Goal: Task Accomplishment & Management: Complete application form

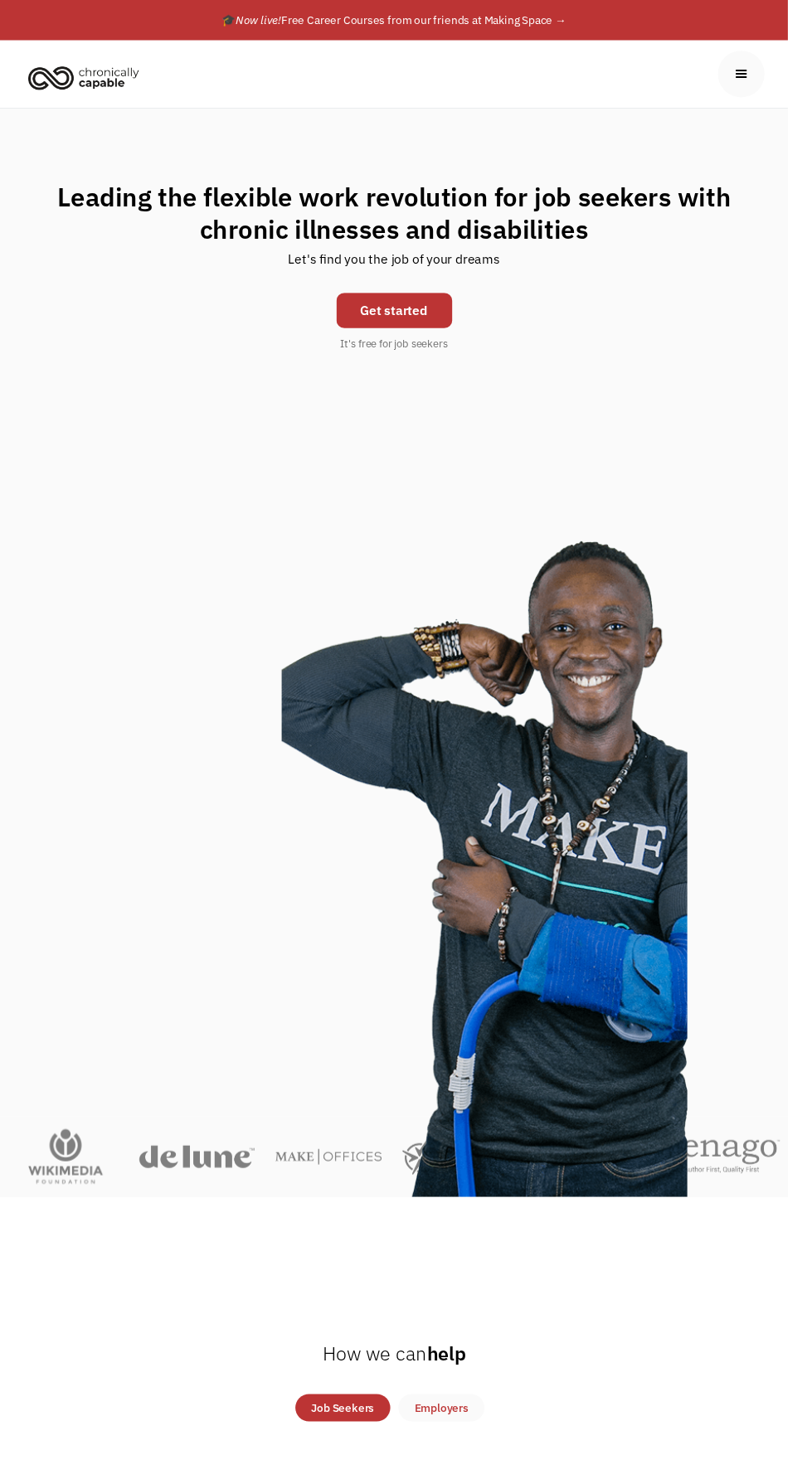
click at [440, 321] on link "Get started" at bounding box center [406, 320] width 119 height 37
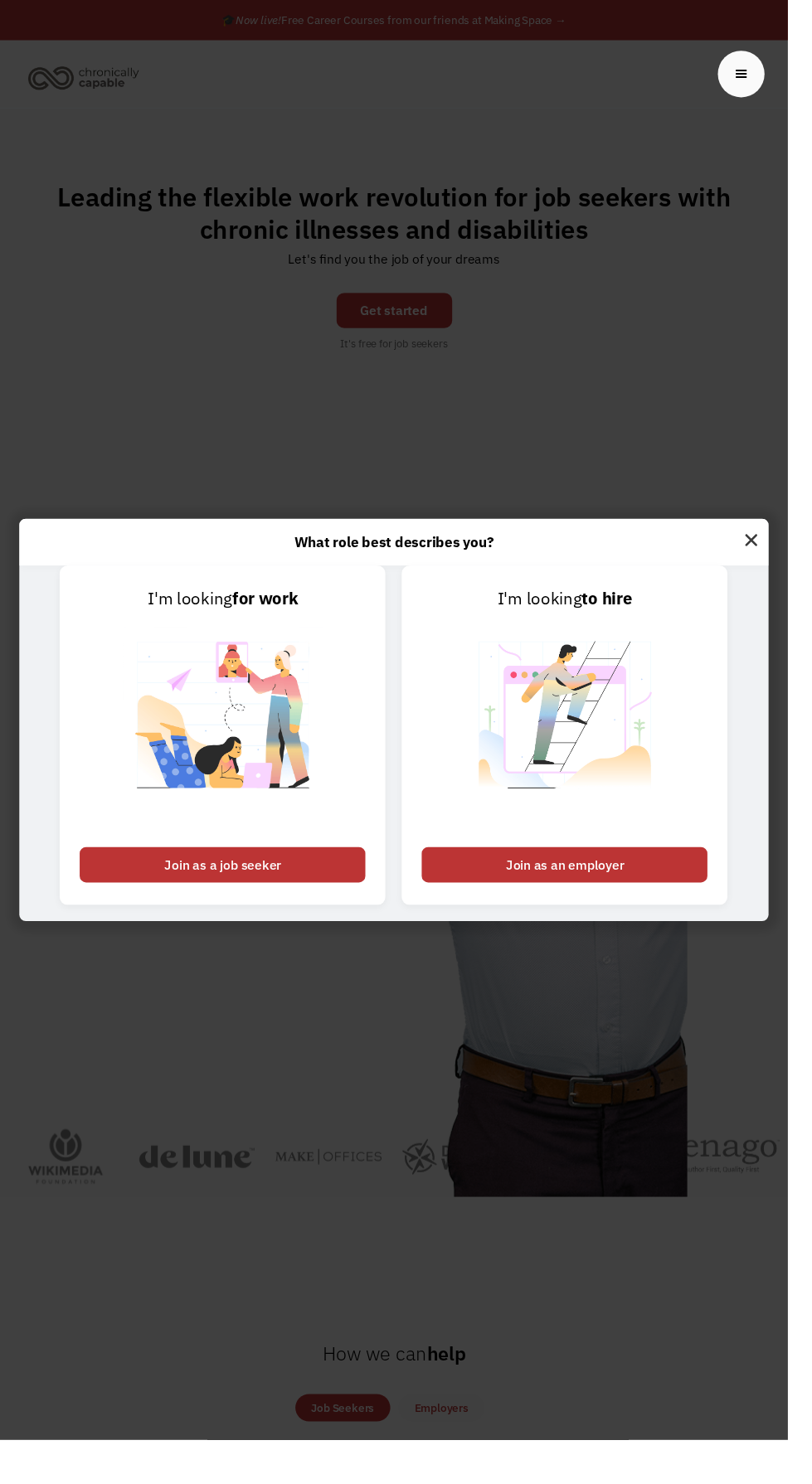
click at [365, 910] on div "Join as a job seeker" at bounding box center [228, 891] width 294 height 37
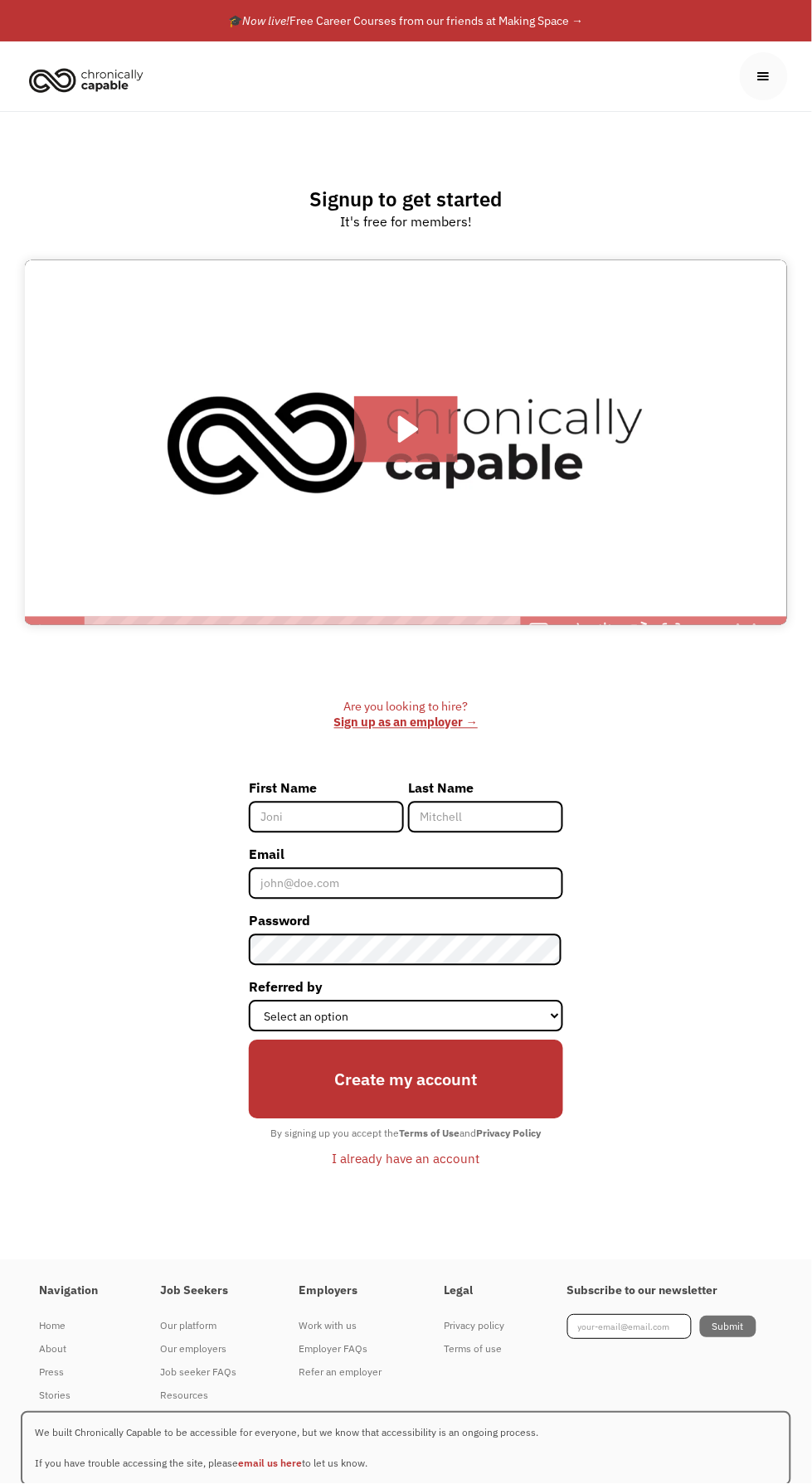
click at [360, 827] on input "First Name" at bounding box center [326, 818] width 155 height 32
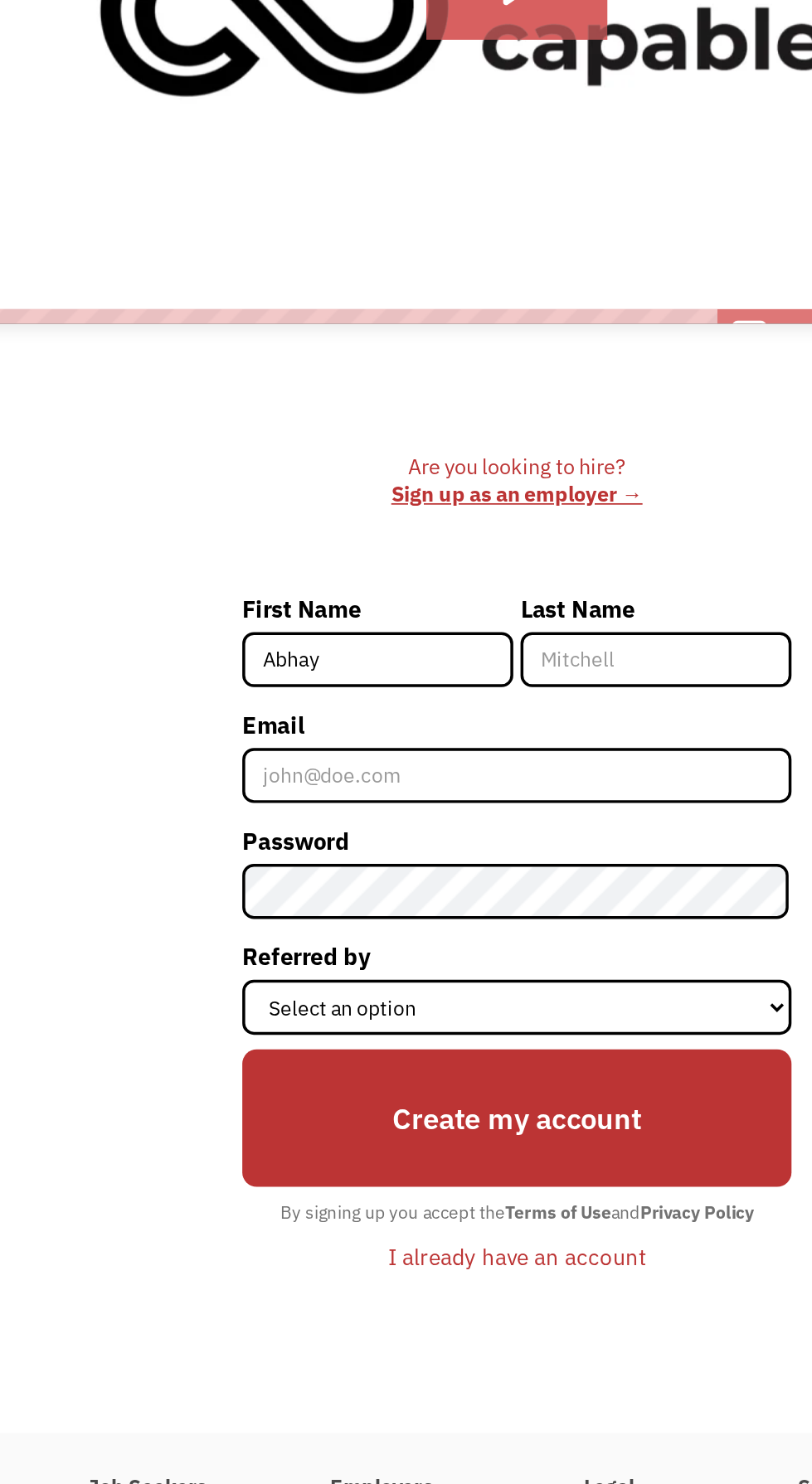
type input "Abhay"
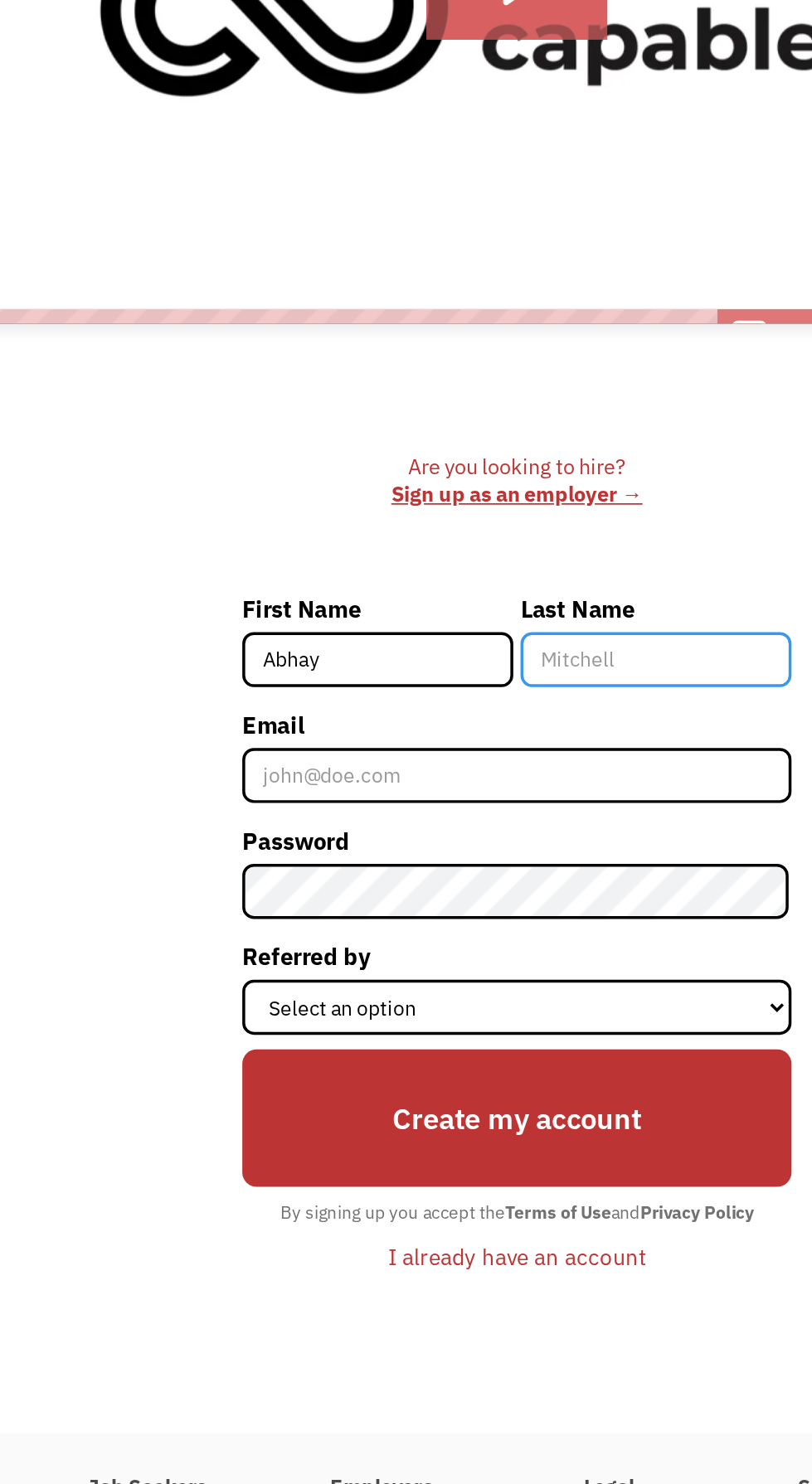
click at [476, 834] on input "Last Name" at bounding box center [485, 818] width 155 height 32
type input "Bhadoria"
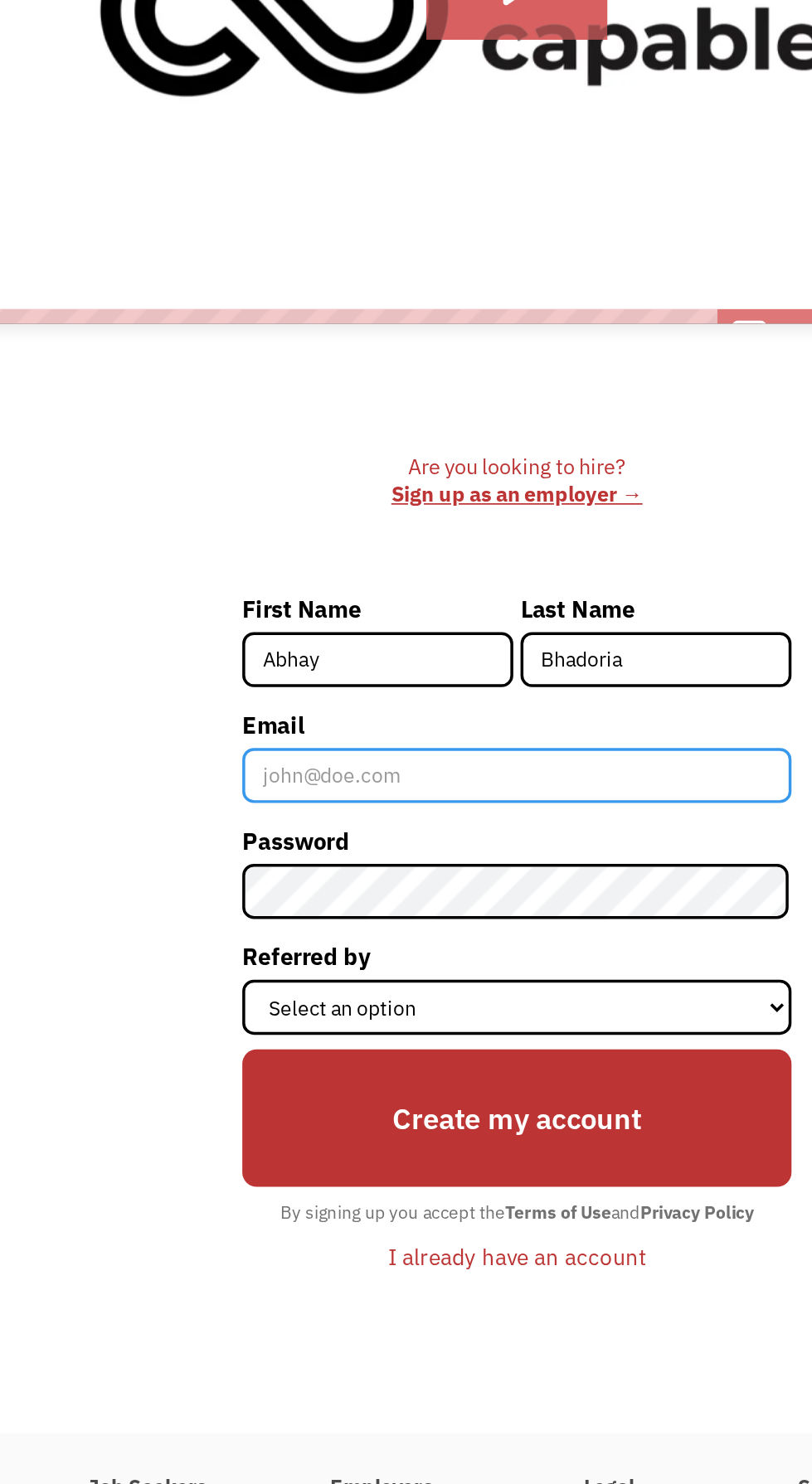
click at [421, 899] on input "Email" at bounding box center [406, 884] width 314 height 32
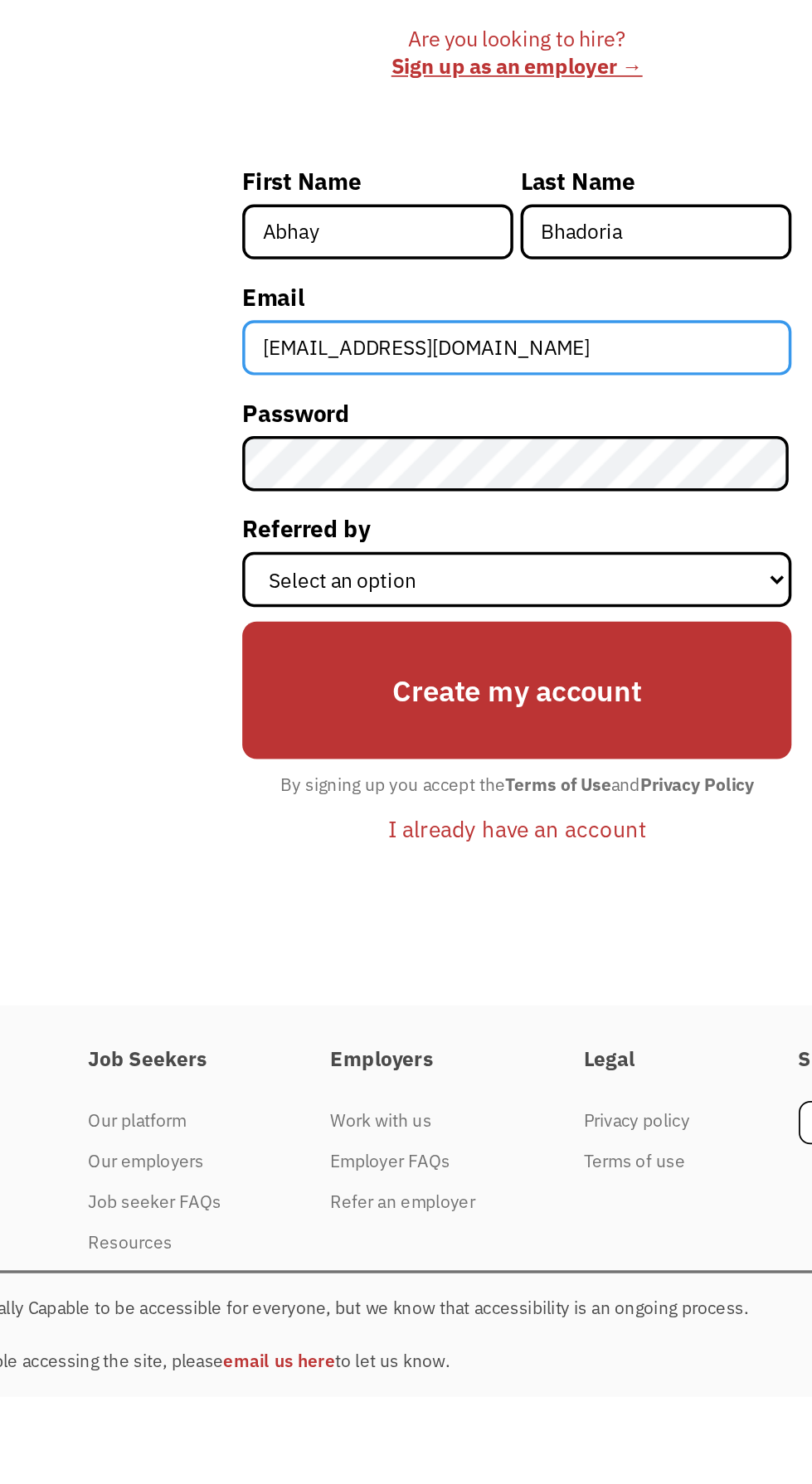
type input "abhaybhadoria99@gmail.com"
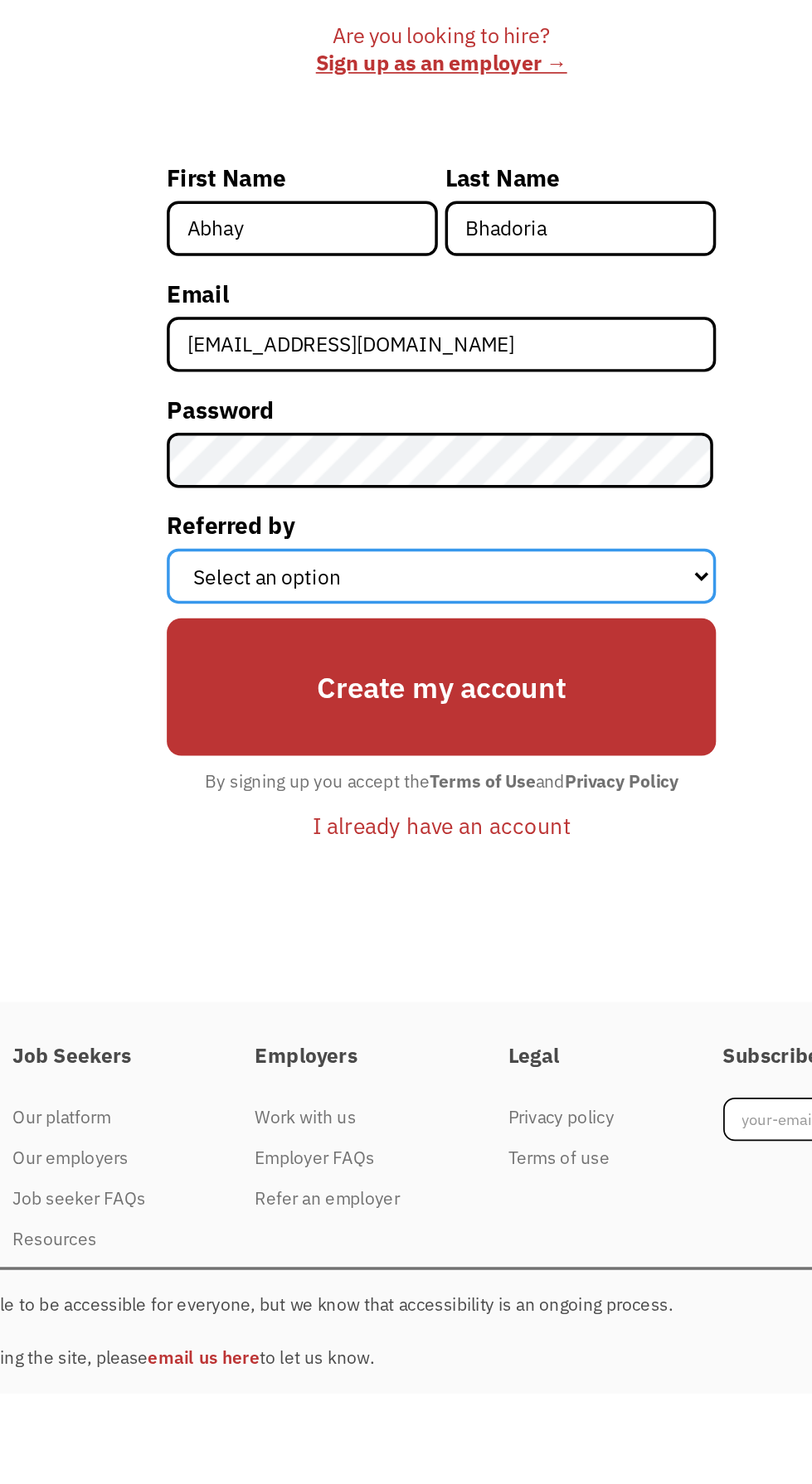
click at [468, 1032] on select "Select an option Instagram Facebook Twitter Search Engine News Article Word of …" at bounding box center [406, 1017] width 314 height 32
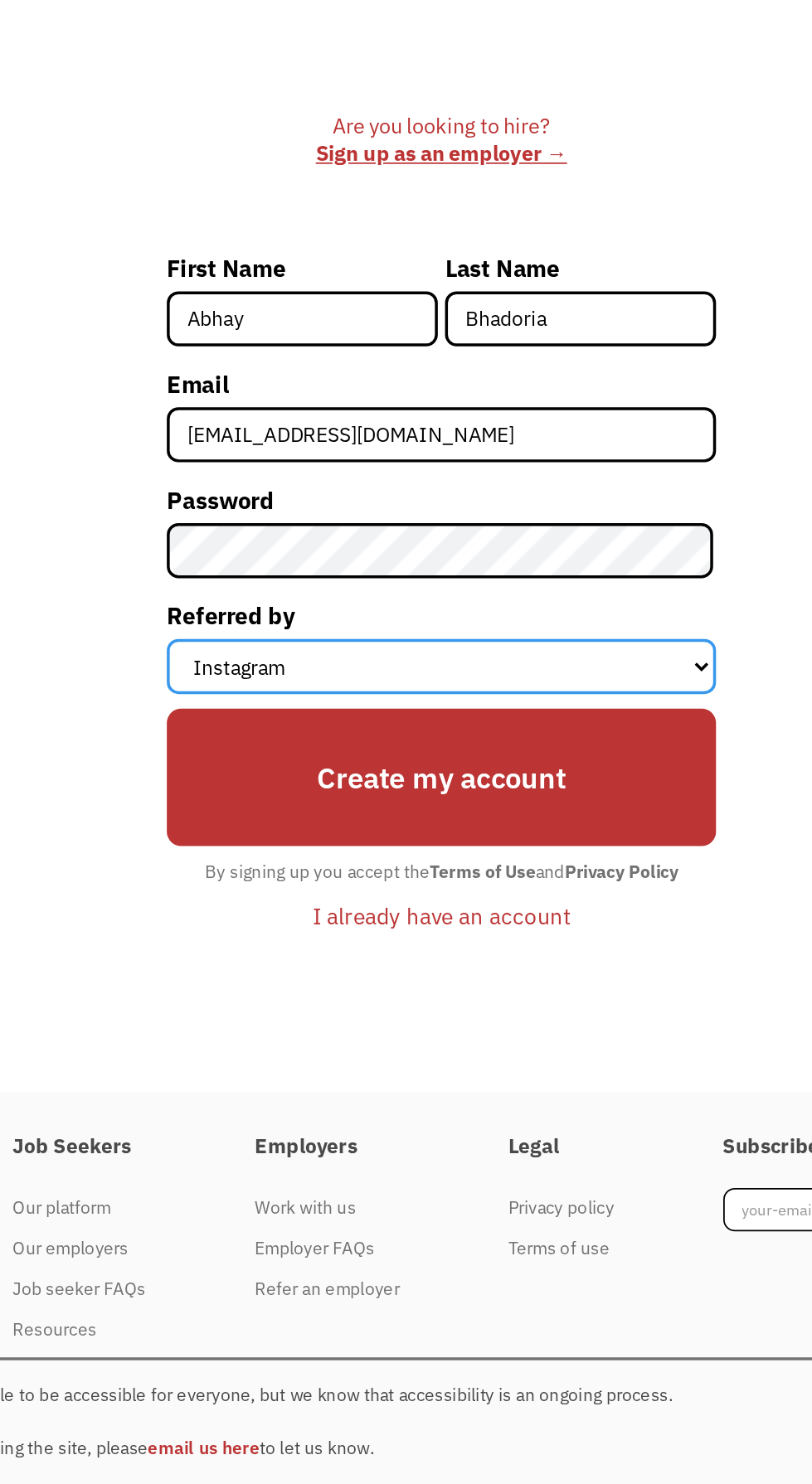
click at [250, 1018] on select "Select an option Instagram Facebook Twitter Search Engine News Article Word of …" at bounding box center [406, 1017] width 314 height 32
click at [490, 1032] on select "Select an option Instagram Facebook Twitter Search Engine News Article Word of …" at bounding box center [406, 1017] width 314 height 32
select select "Search Engine"
click at [250, 1018] on select "Select an option Instagram Facebook Twitter Search Engine News Article Word of …" at bounding box center [406, 1017] width 314 height 32
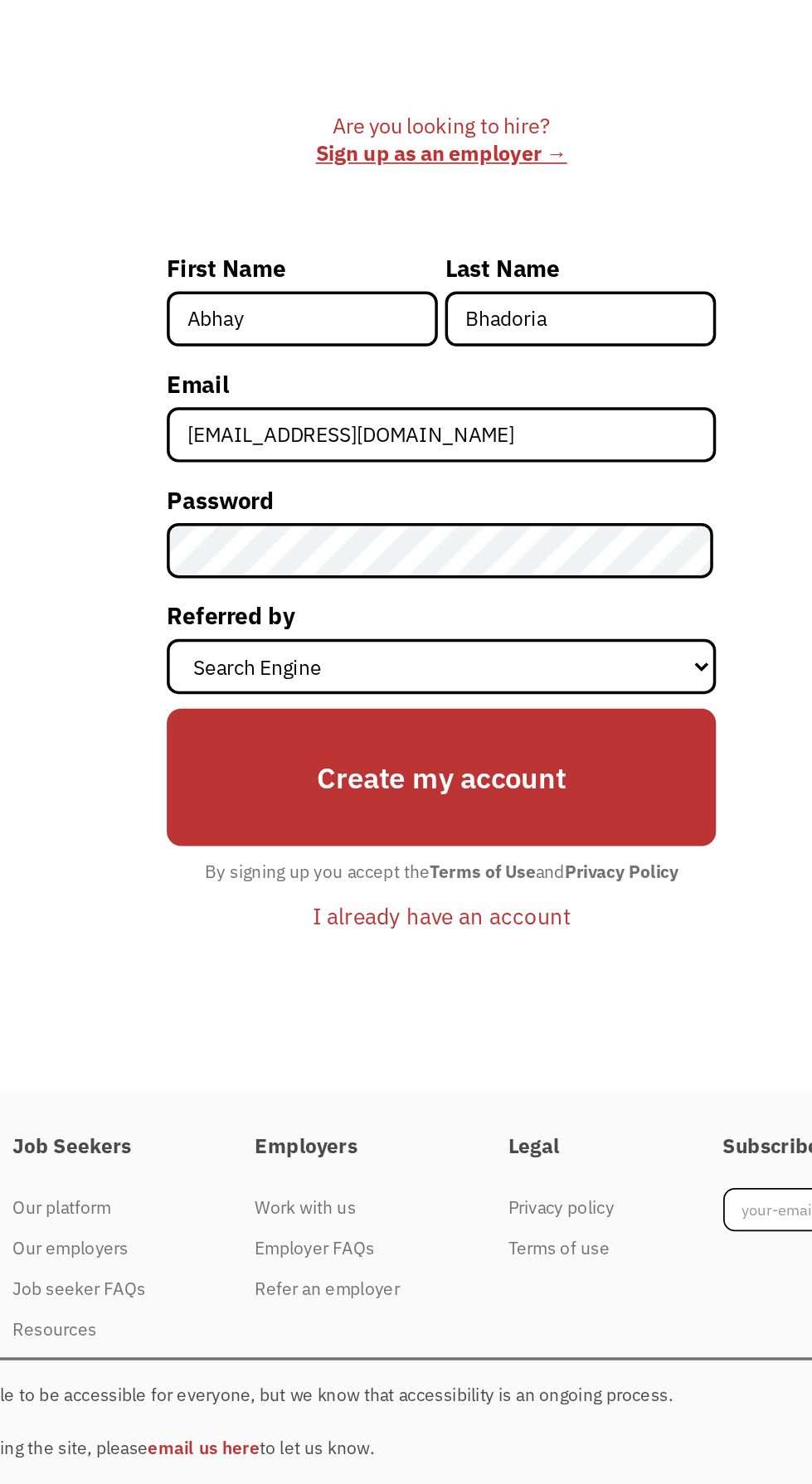
click at [511, 1088] on input "Create my account" at bounding box center [406, 1080] width 314 height 80
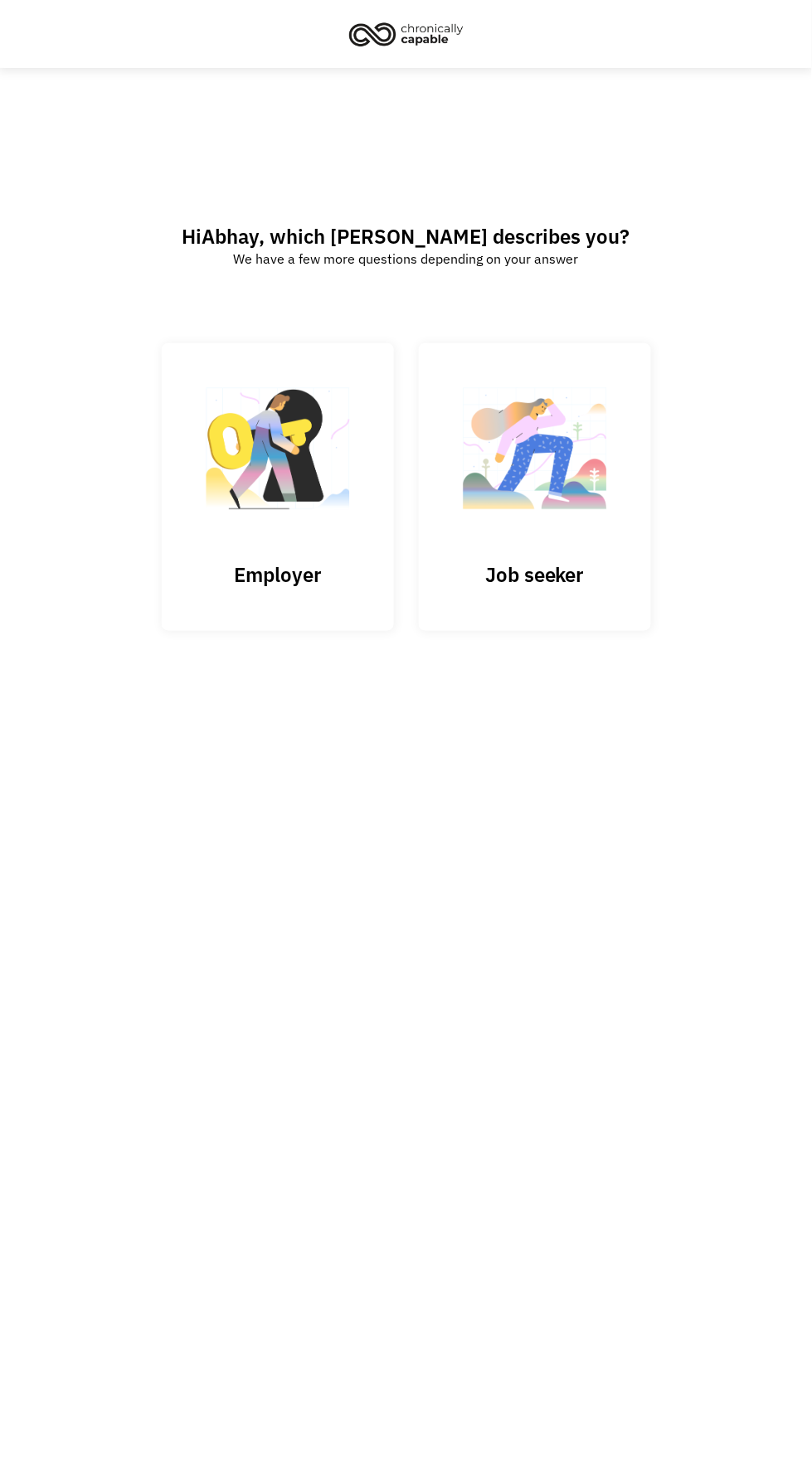
click at [571, 538] on img at bounding box center [535, 457] width 165 height 162
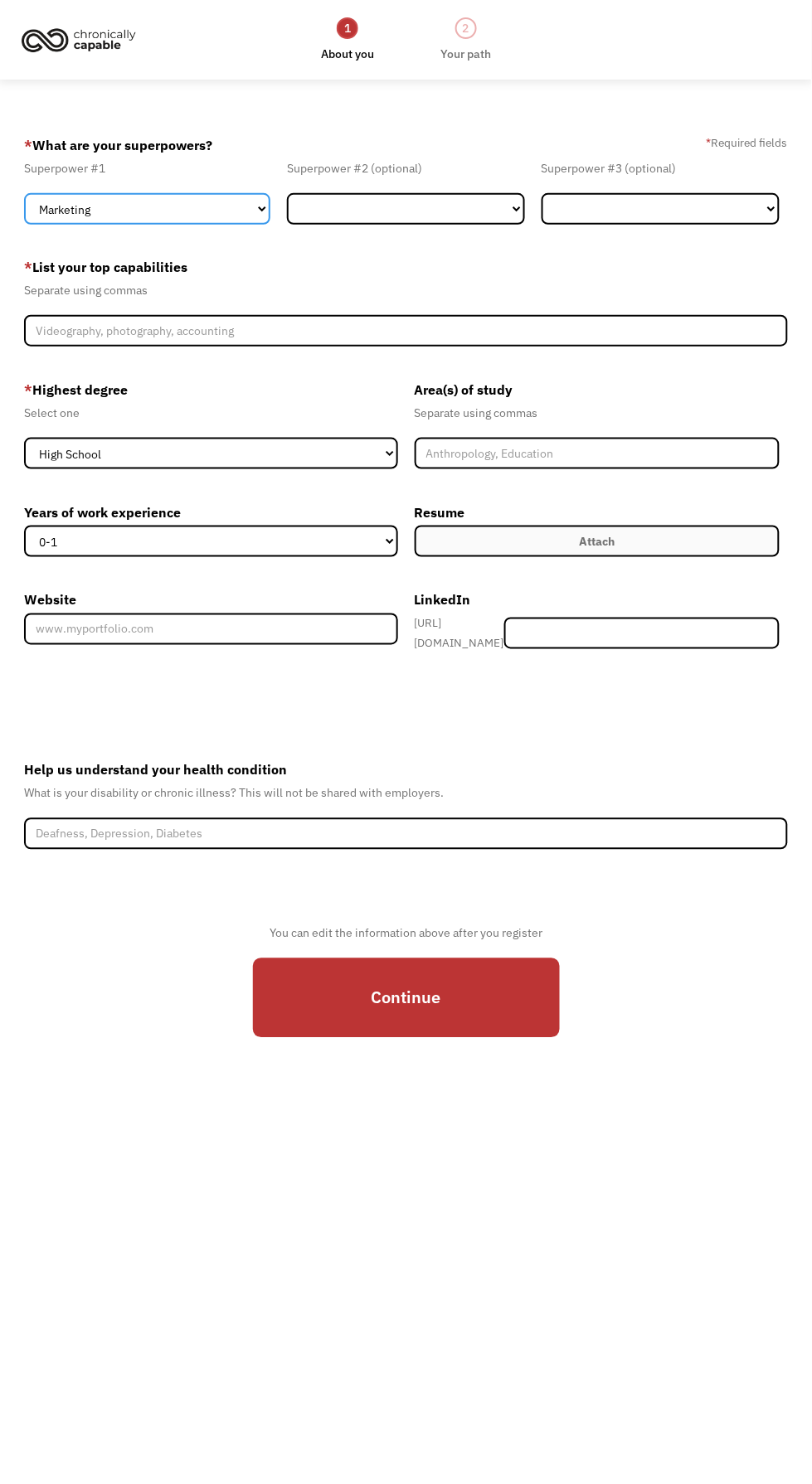
click at [225, 213] on select "Marketing Human Resources Finance Technology Operations Sales Industrial & Manu…" at bounding box center [148, 210] width 246 height 32
select select "Healthcare"
click at [24, 197] on select "Marketing Human Resources Finance Technology Operations Sales Industrial & Manu…" at bounding box center [148, 210] width 246 height 32
click at [495, 211] on select "Marketing Human Resources Finance Technology Operations Sales Industrial & Manu…" at bounding box center [405, 210] width 238 height 32
click at [287, 197] on select "Marketing Human Resources Finance Technology Operations Sales Industrial & Manu…" at bounding box center [405, 210] width 238 height 32
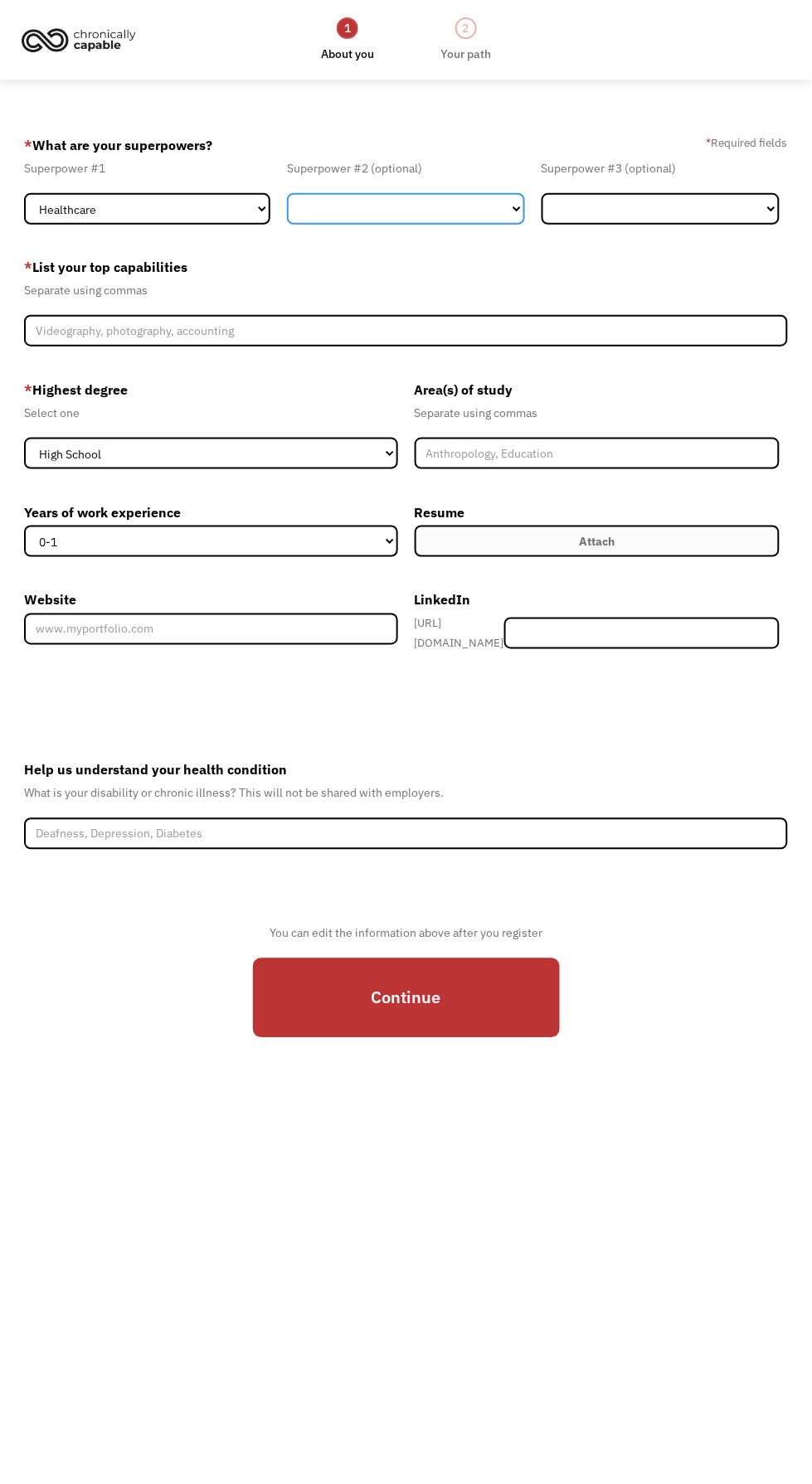
click at [491, 208] on select "Marketing Human Resources Finance Technology Operations Sales Industrial & Manu…" at bounding box center [405, 210] width 238 height 32
select select "Science & Education"
click at [287, 197] on select "Marketing Human Resources Finance Technology Operations Sales Industrial & Manu…" at bounding box center [405, 210] width 238 height 32
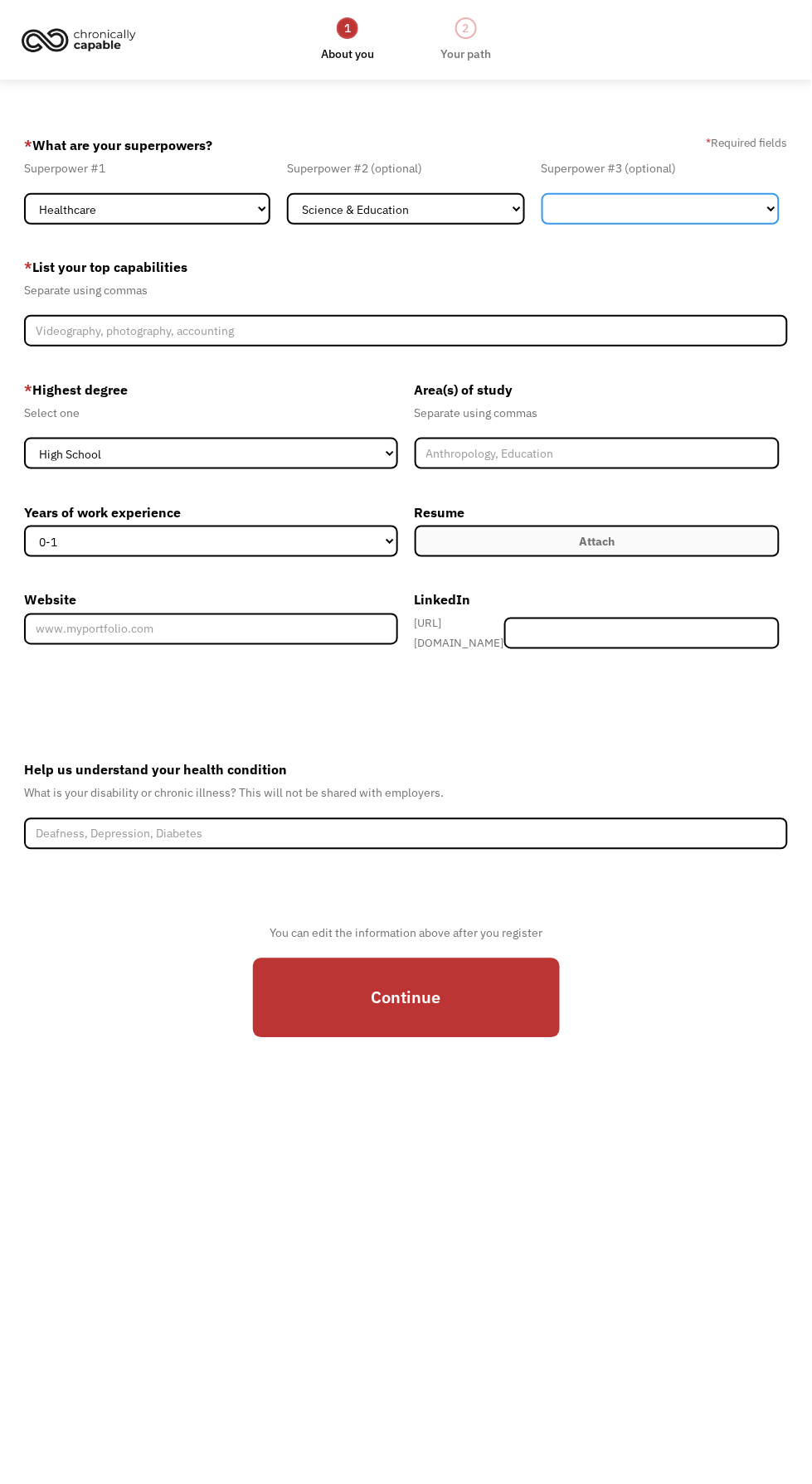
click at [719, 211] on select "Marketing Human Resources Finance Technology Operations Sales Industrial & Manu…" at bounding box center [660, 210] width 238 height 32
select select "Other"
click at [541, 197] on select "Marketing Human Resources Finance Technology Operations Sales Industrial & Manu…" at bounding box center [660, 210] width 238 height 32
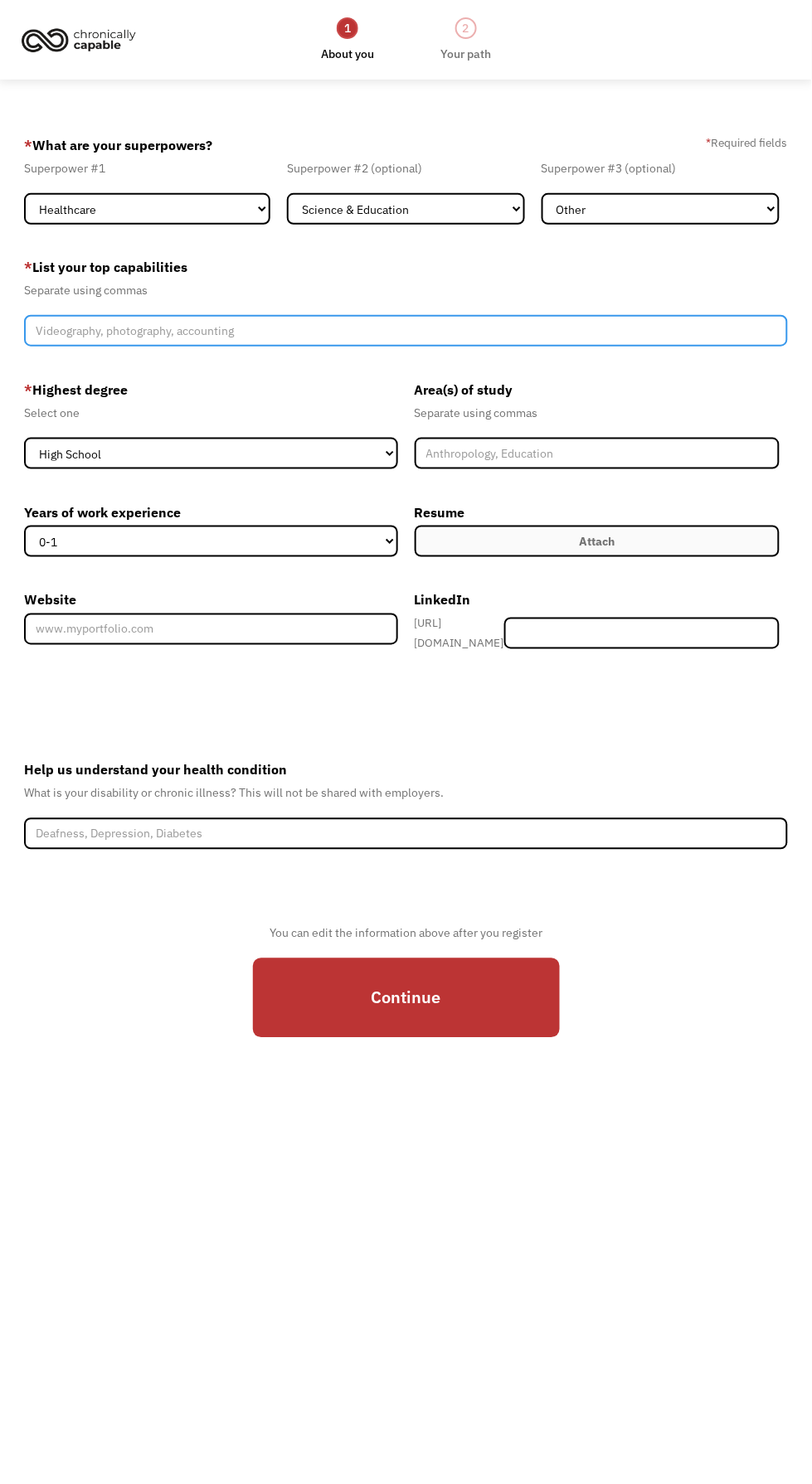
click at [341, 339] on input "Member-Create-Step1" at bounding box center [406, 331] width 763 height 32
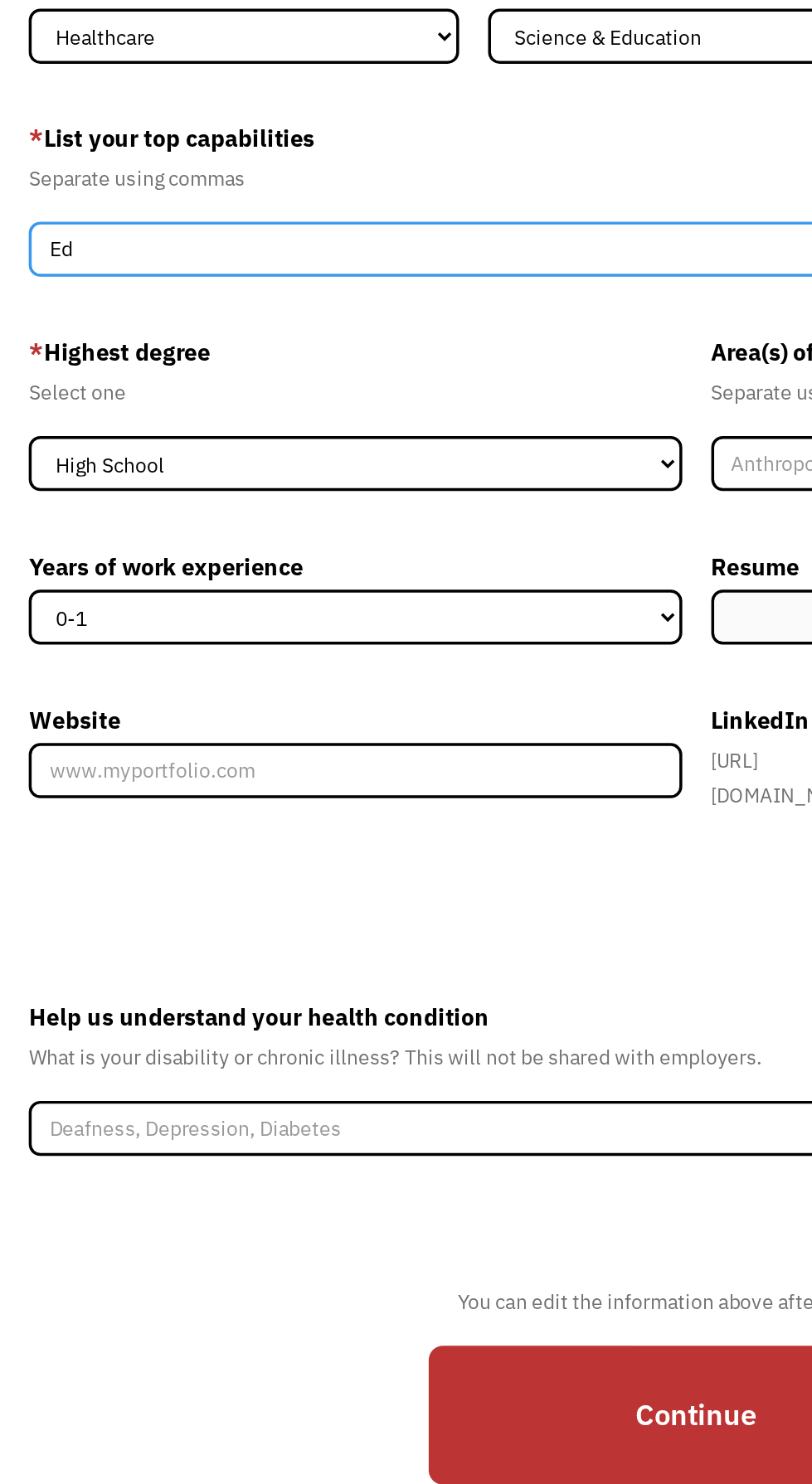
type input "E"
type input "Editing, content making ideas"
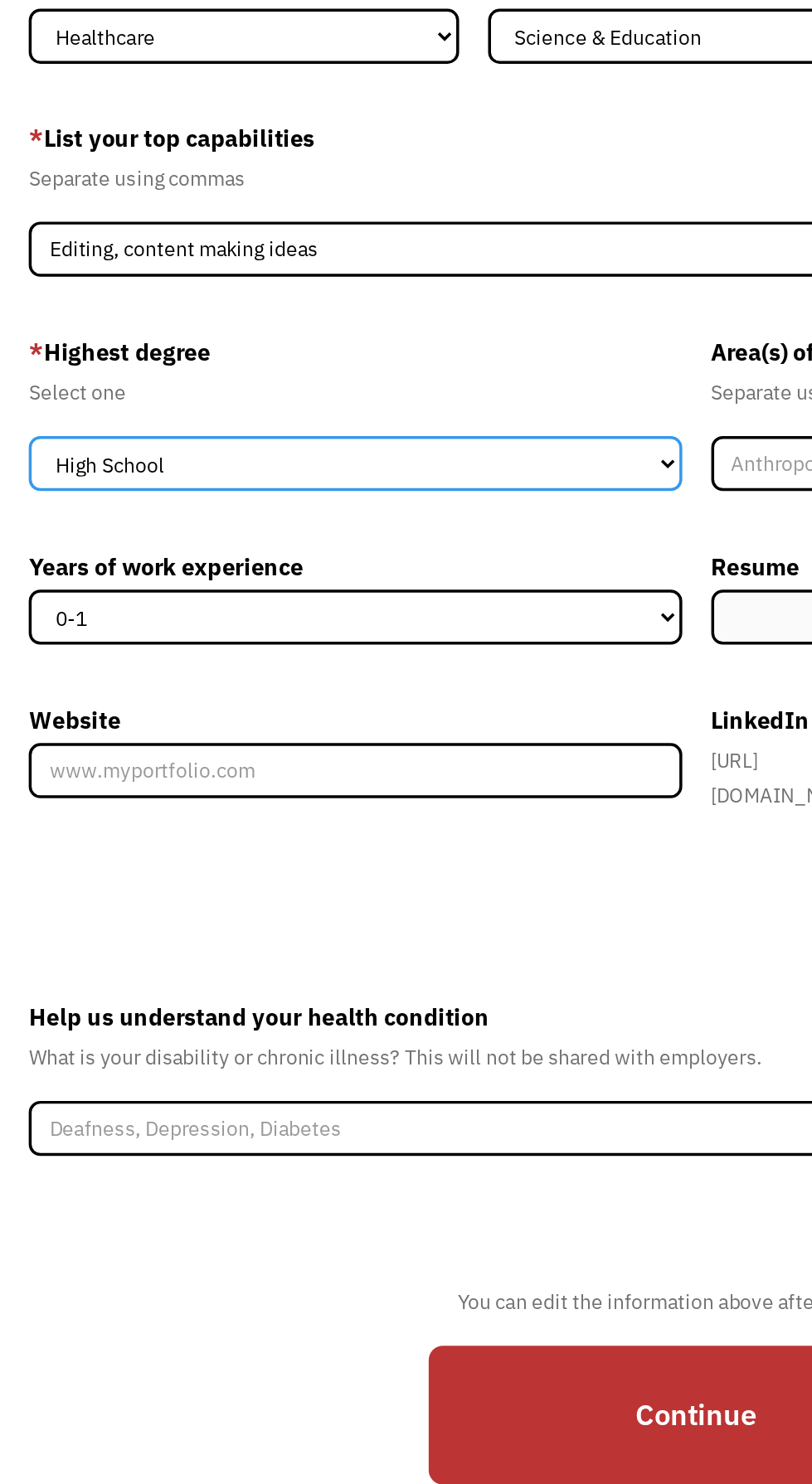
click at [270, 455] on select "High School Associates Bachelors Master's PhD" at bounding box center [211, 454] width 373 height 32
click at [24, 449] on select "High School Associates Bachelors Master's PhD" at bounding box center [211, 454] width 373 height 32
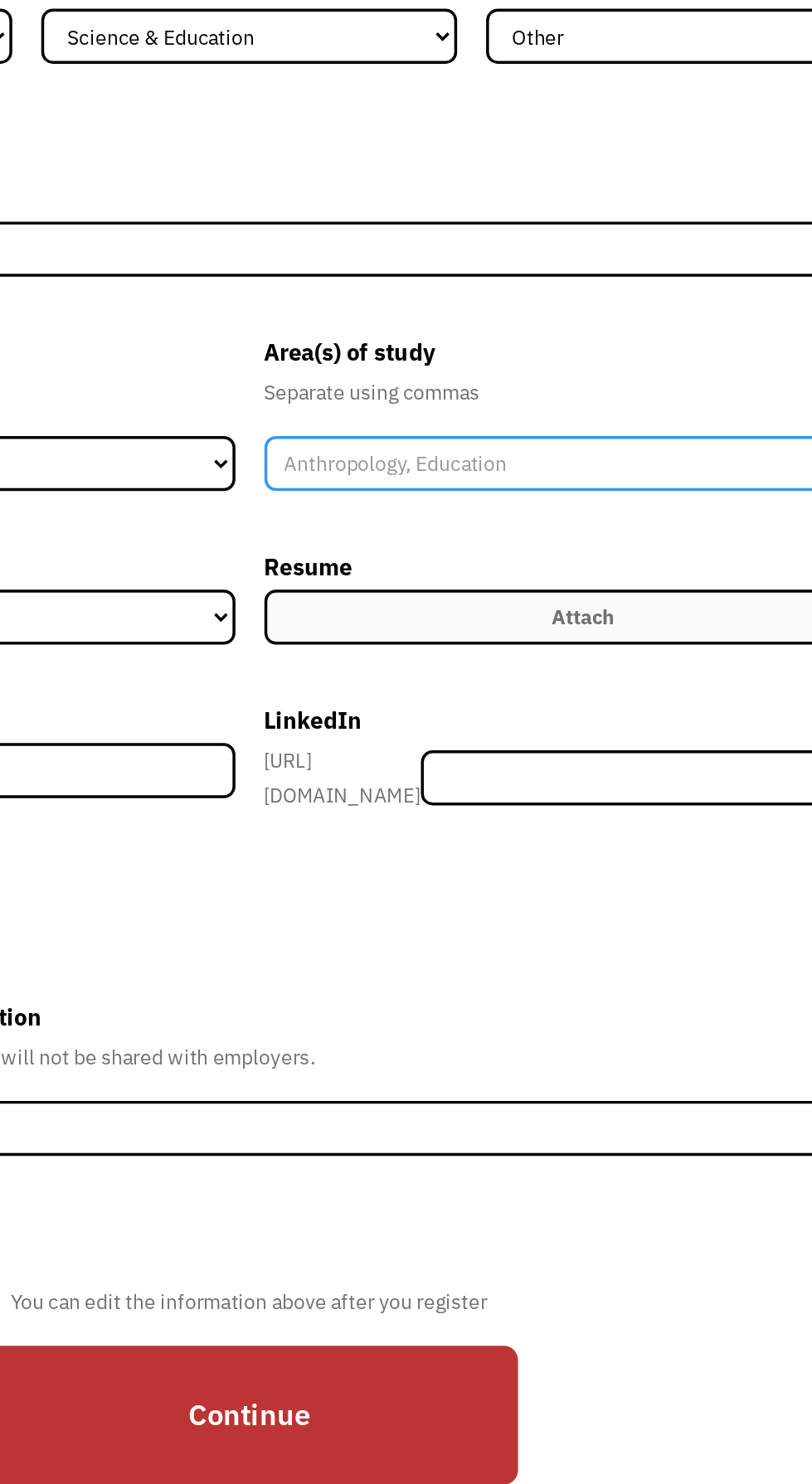
click at [580, 460] on input "Member-Create-Step1" at bounding box center [597, 454] width 365 height 32
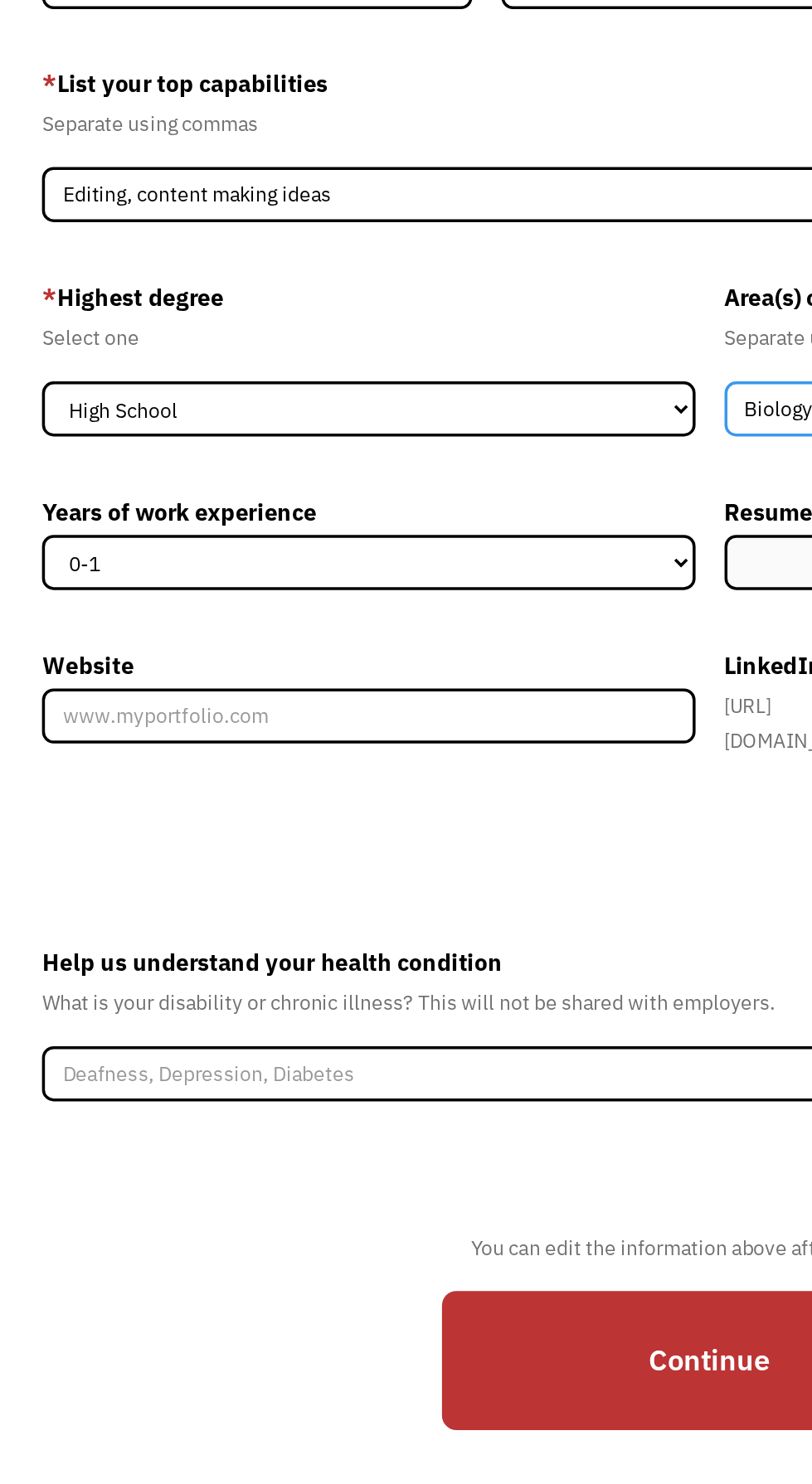
type input "Biology, English"
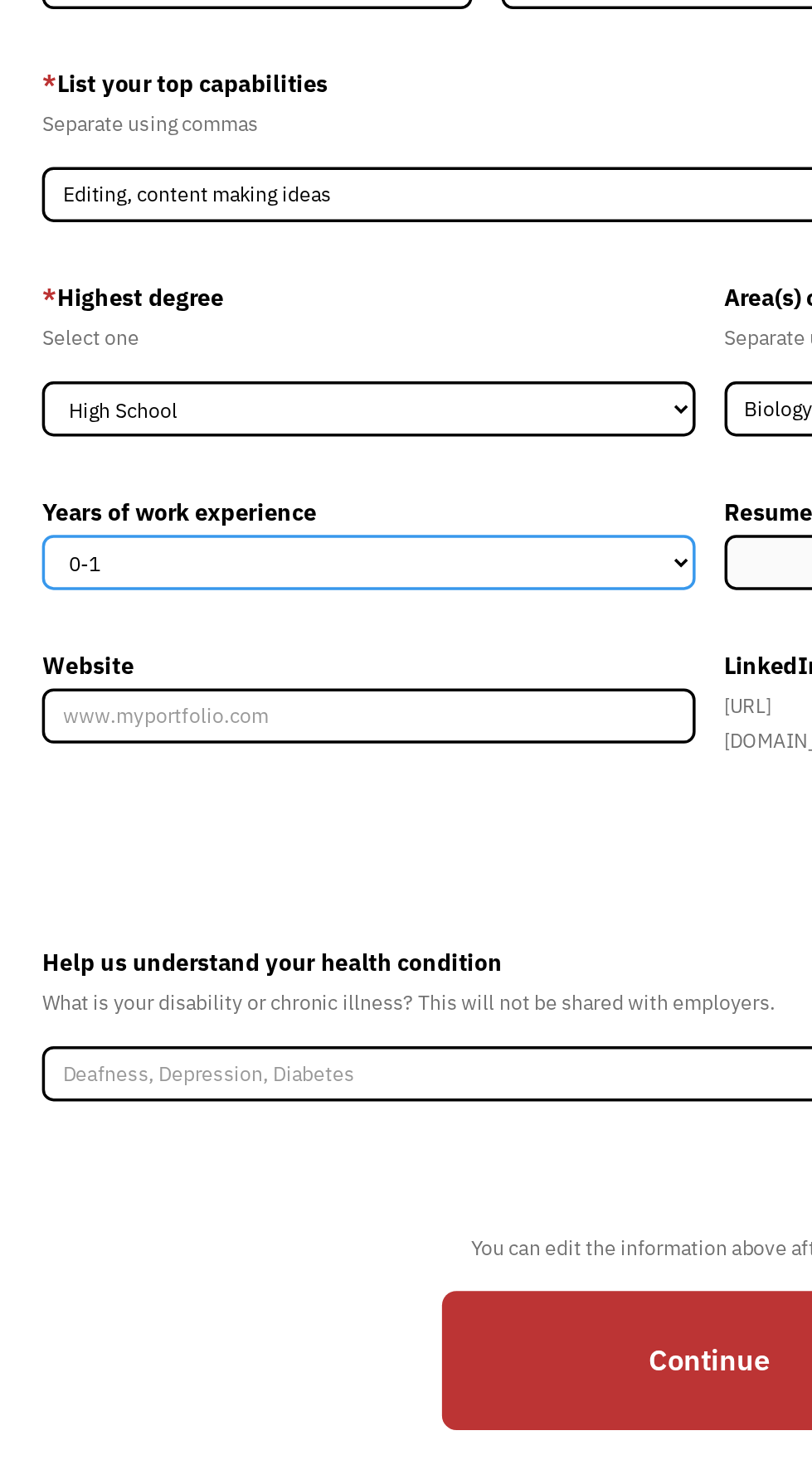
click at [275, 551] on select "0-1 2-4 5-10 11-15 15+" at bounding box center [211, 541] width 373 height 32
click at [24, 539] on select "0-1 2-4 5-10 11-15 15+" at bounding box center [211, 541] width 373 height 32
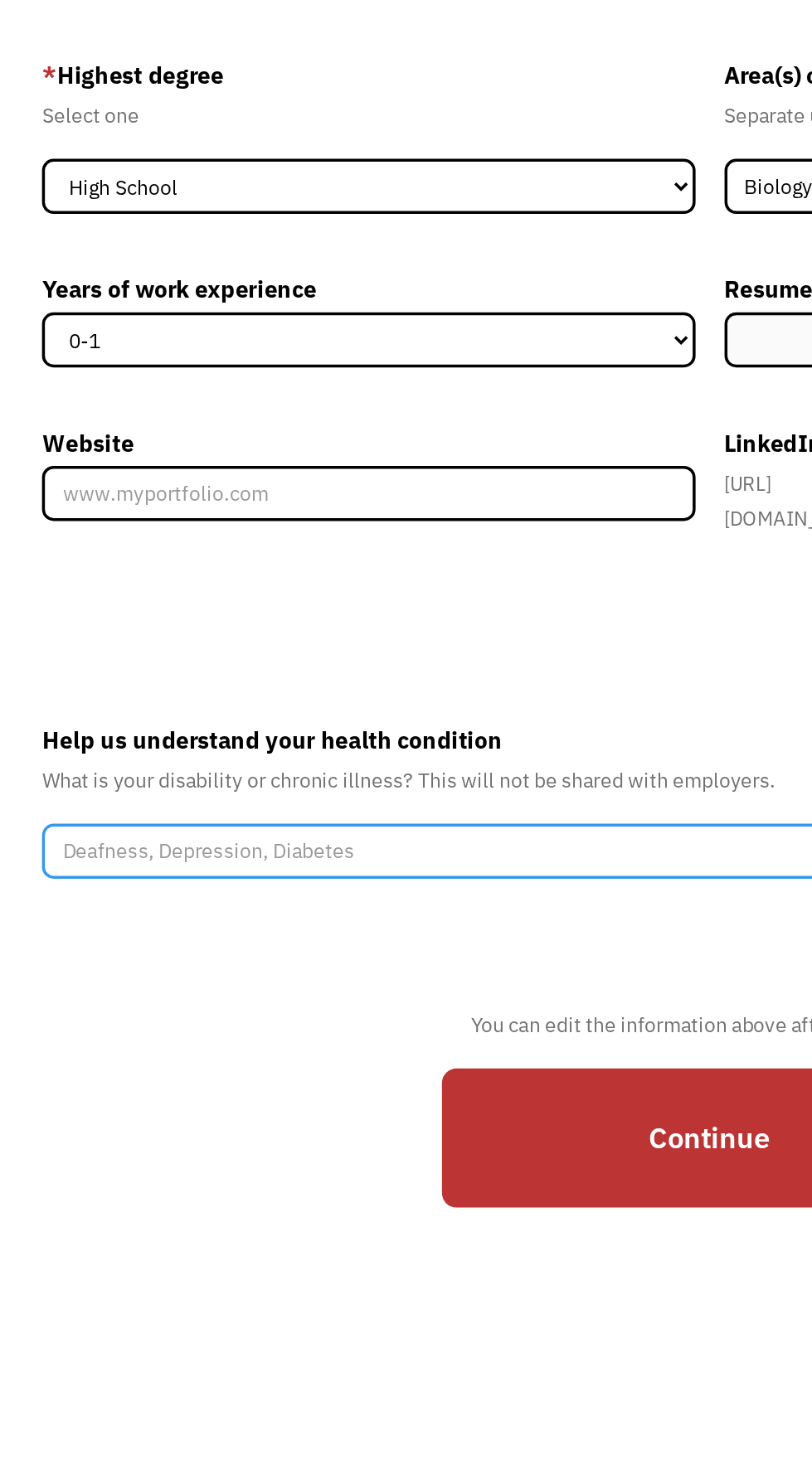
click at [356, 850] on input "Help us understand your health condition" at bounding box center [406, 835] width 763 height 32
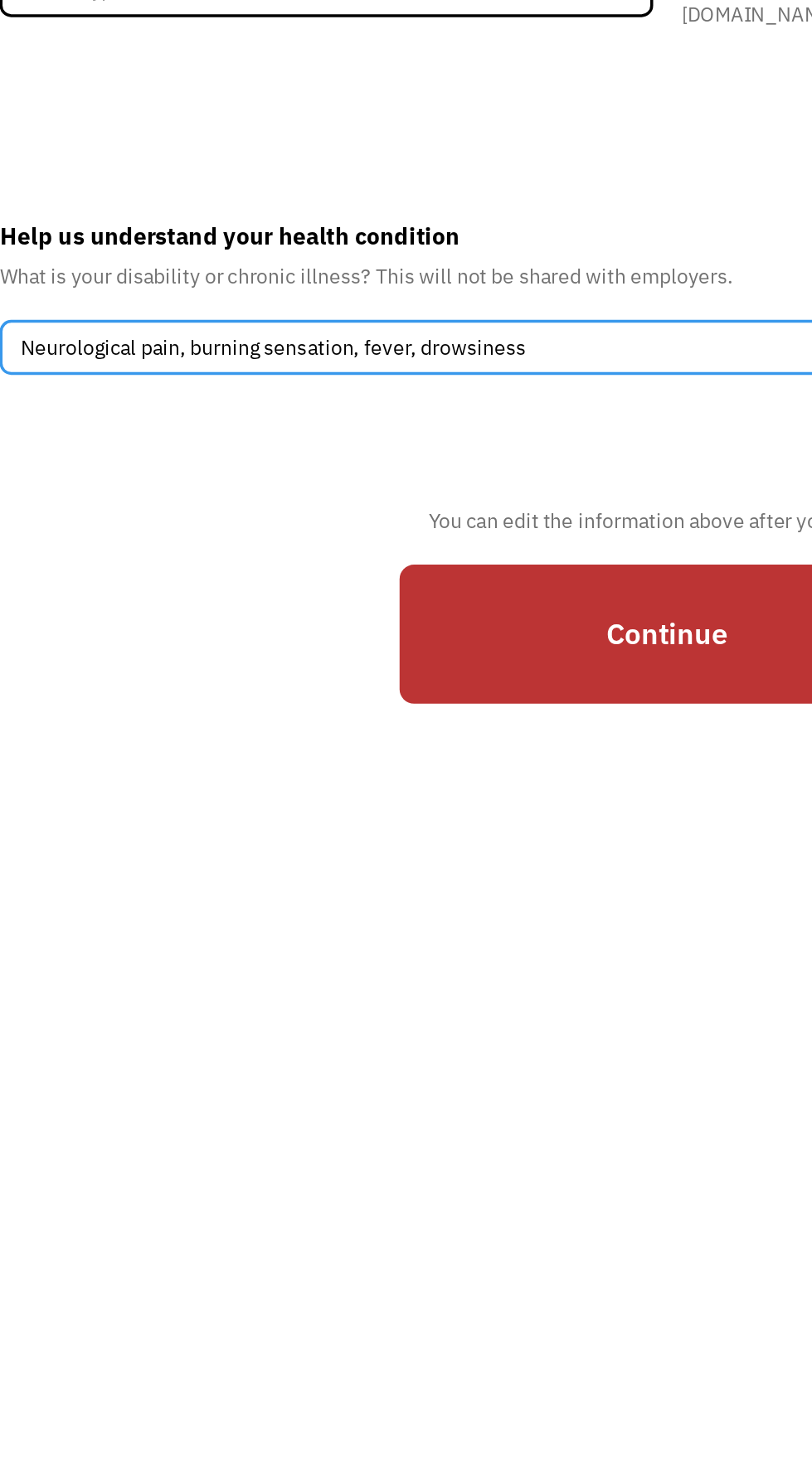
type input "Neurological pain, burning sensation, fever, drowsiness"
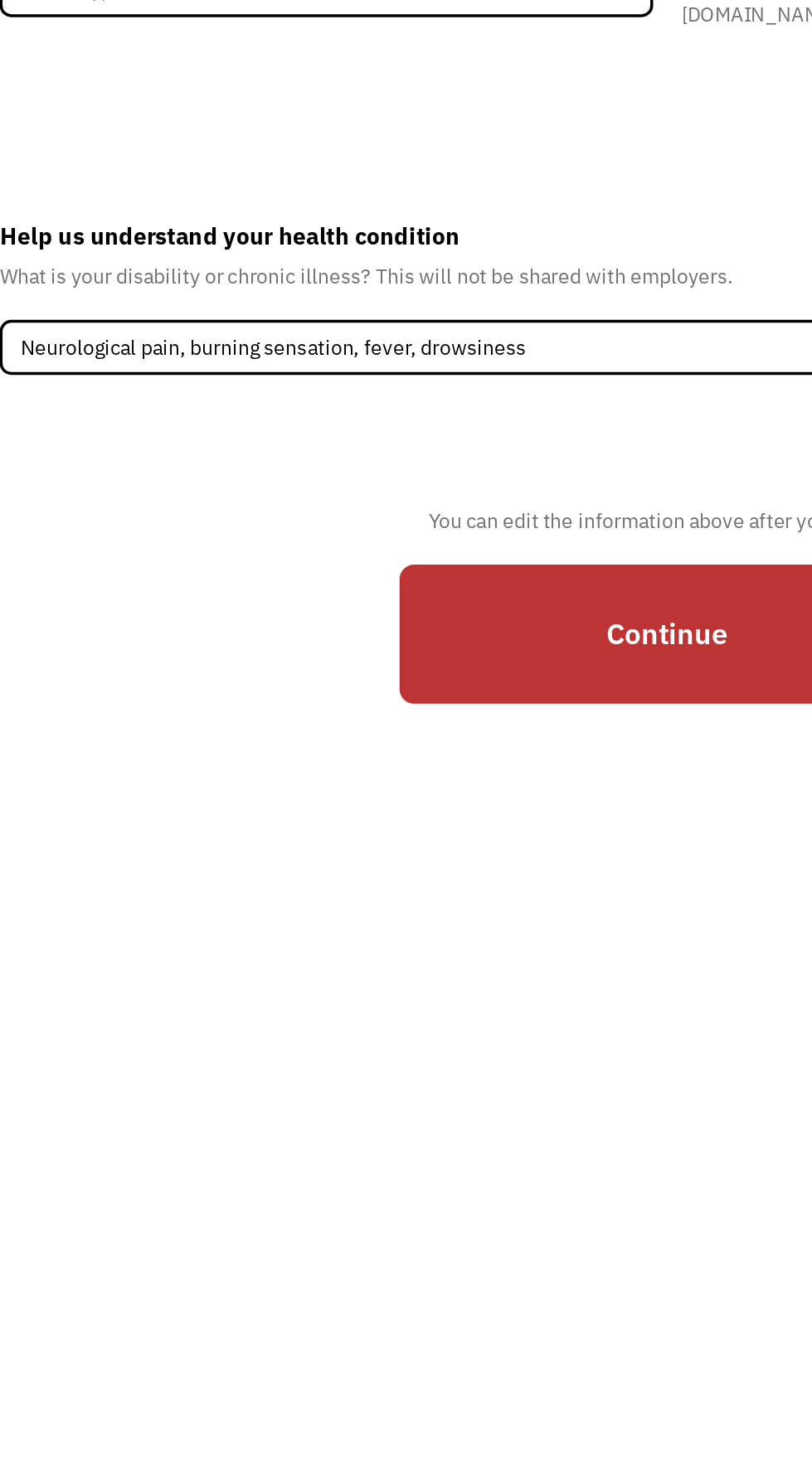
click at [433, 1023] on input "Continue" at bounding box center [406, 998] width 306 height 80
type input "Please wait..."
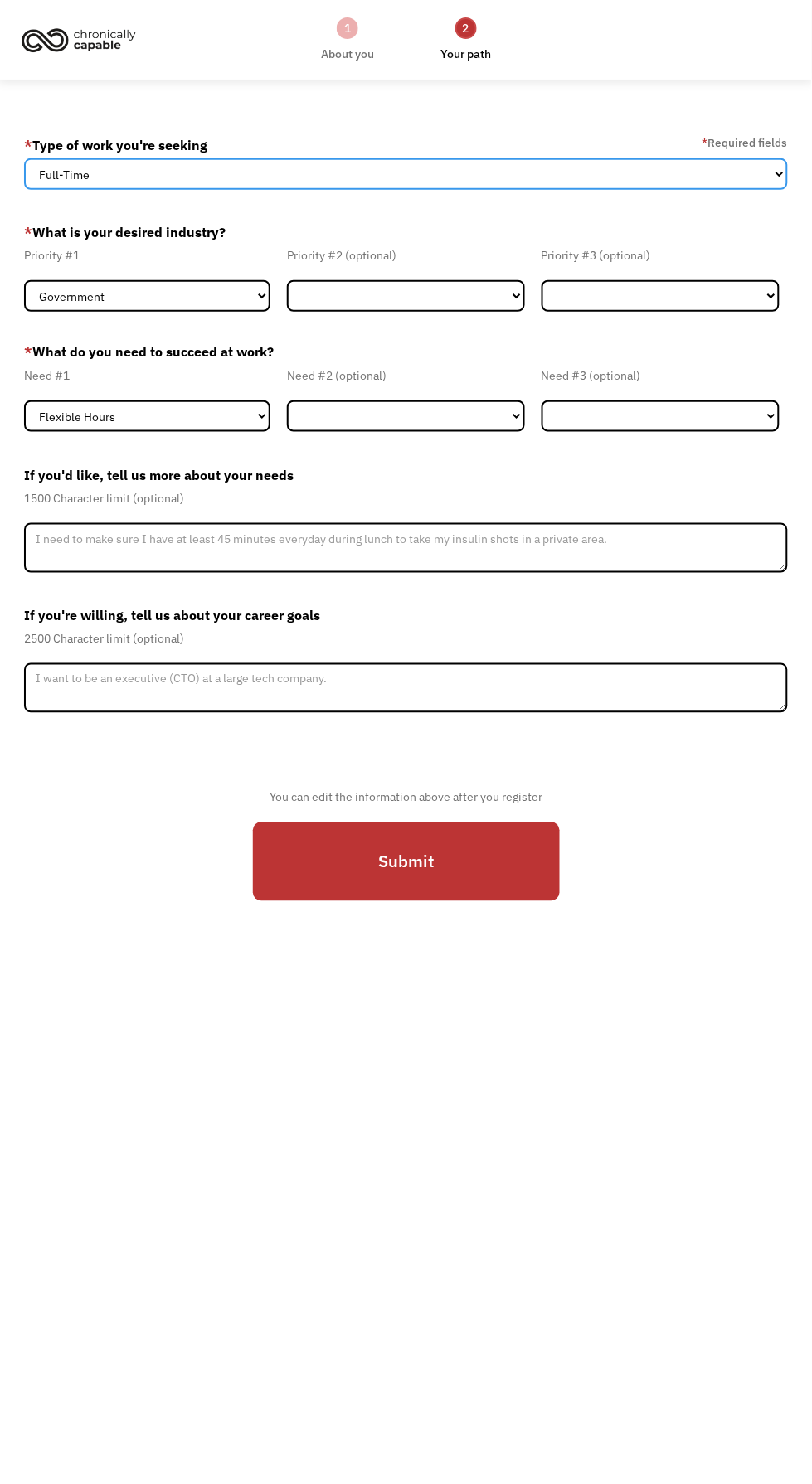
click at [663, 178] on select "Full-Time Part-Time Both Full-Time and Part-Time" at bounding box center [406, 174] width 763 height 32
select select "Both Full-Time and Part-Time"
click at [24, 162] on select "Full-Time Part-Time Both Full-Time and Part-Time" at bounding box center [406, 174] width 763 height 32
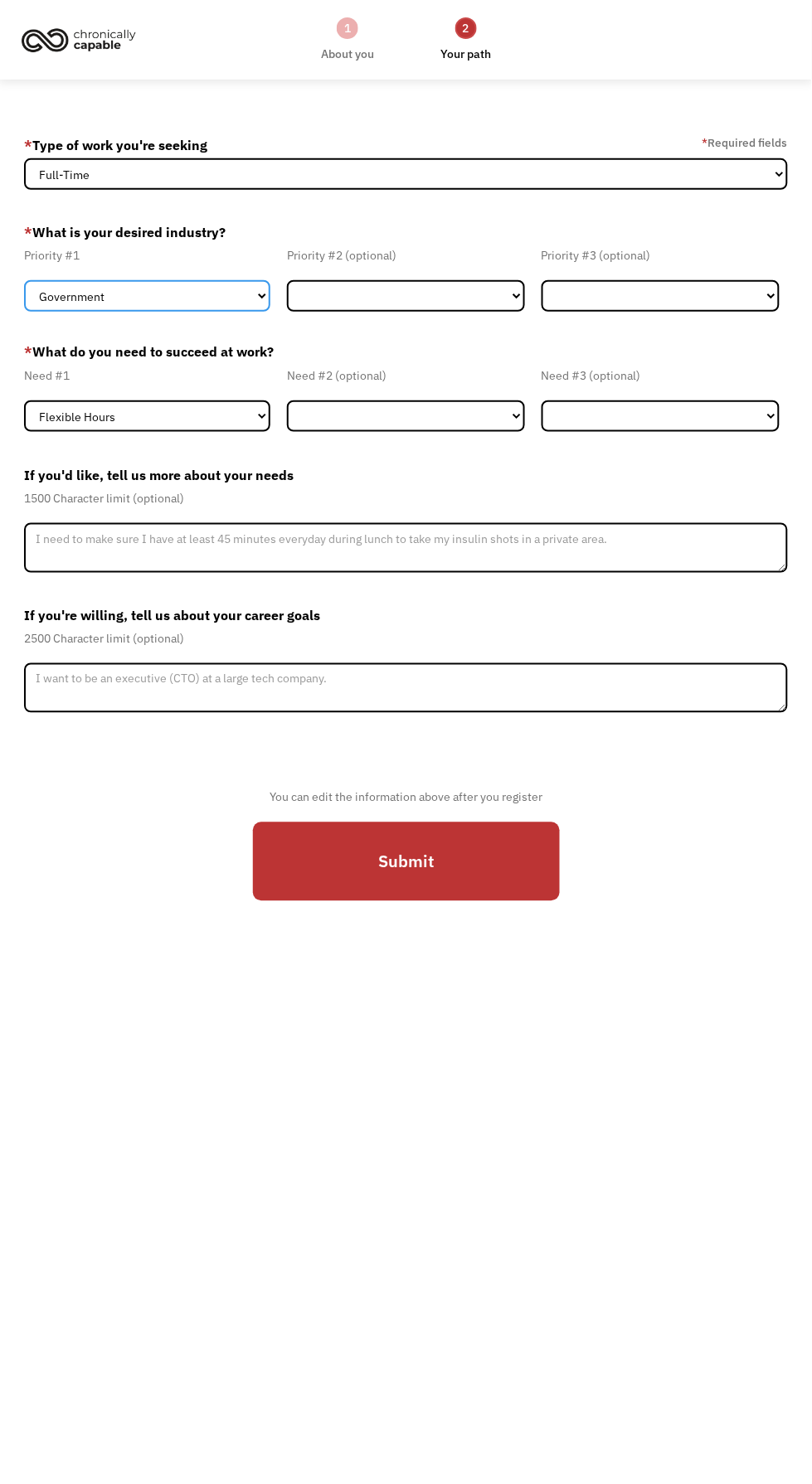
click at [228, 302] on select "Government Finance & Insurance Health & Social Care Tech & Engineering Creative…" at bounding box center [148, 296] width 246 height 32
select select "Health & Social Care"
click at [24, 288] on select "Government Finance & Insurance Health & Social Care Tech & Engineering Creative…" at bounding box center [148, 296] width 246 height 32
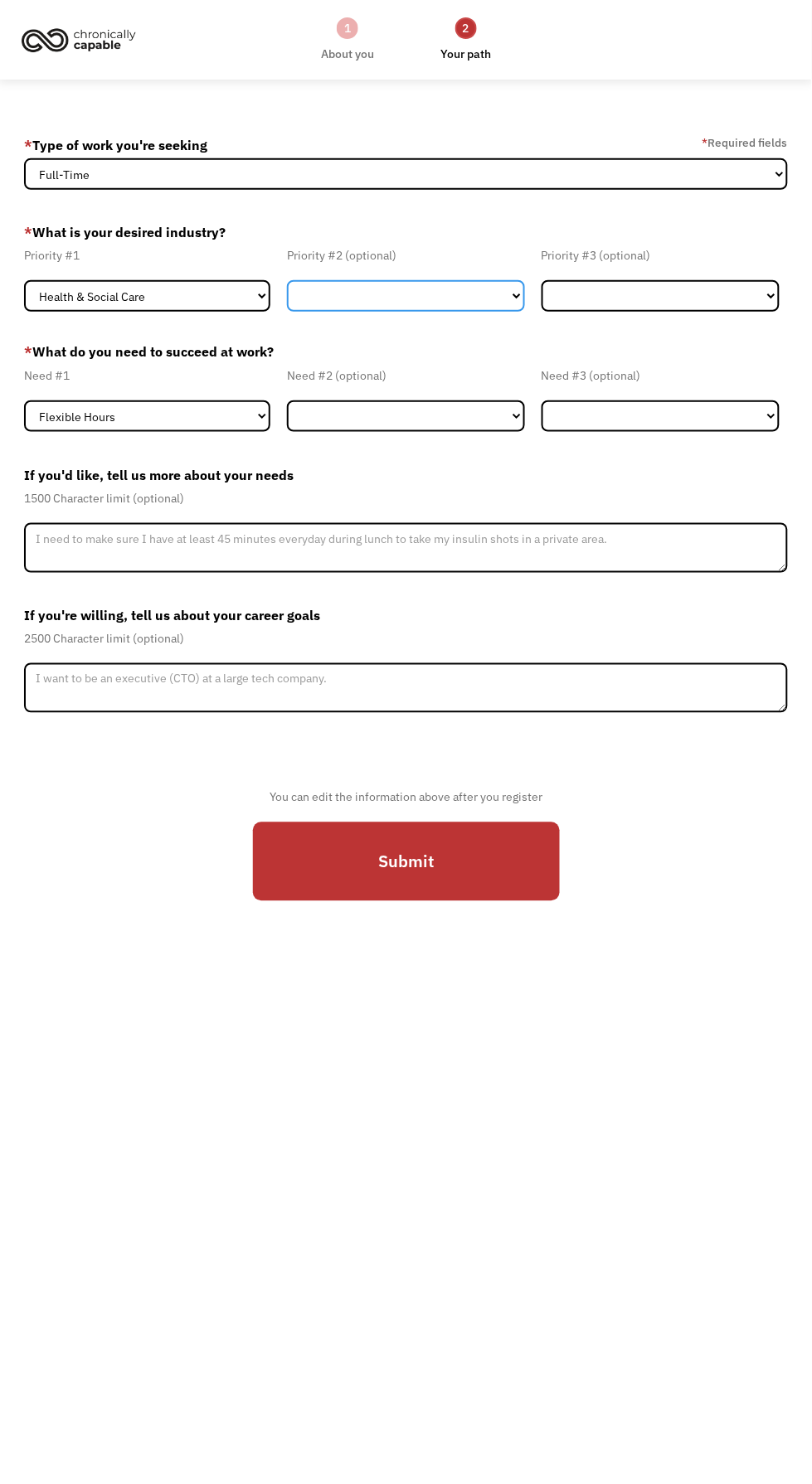
click at [454, 305] on select "Government Finance & Insurance Health & Social Care Tech & Engineering Creative…" at bounding box center [405, 296] width 238 height 32
click at [445, 304] on select "Government Finance & Insurance Health & Social Care Tech & Engineering Creative…" at bounding box center [405, 296] width 238 height 32
select select "Government"
click at [287, 288] on select "Government Finance & Insurance Health & Social Care Tech & Engineering Creative…" at bounding box center [405, 296] width 238 height 32
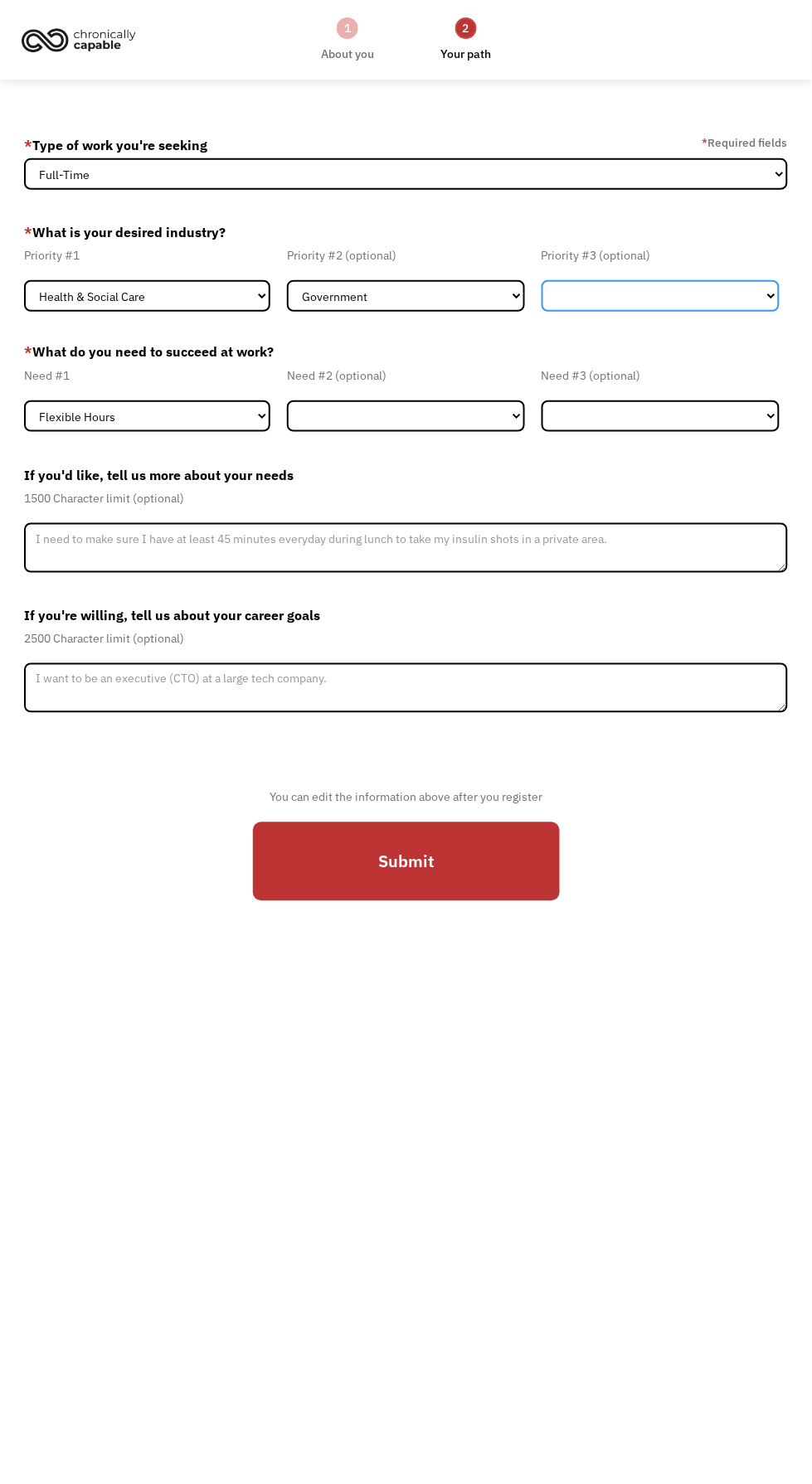
click at [753, 312] on select "Government Finance & Insurance Health & Social Care Tech & Engineering Creative…" at bounding box center [660, 296] width 238 height 32
select select "Creative & Design"
click at [541, 288] on select "Government Finance & Insurance Health & Social Care Tech & Engineering Creative…" at bounding box center [660, 296] width 238 height 32
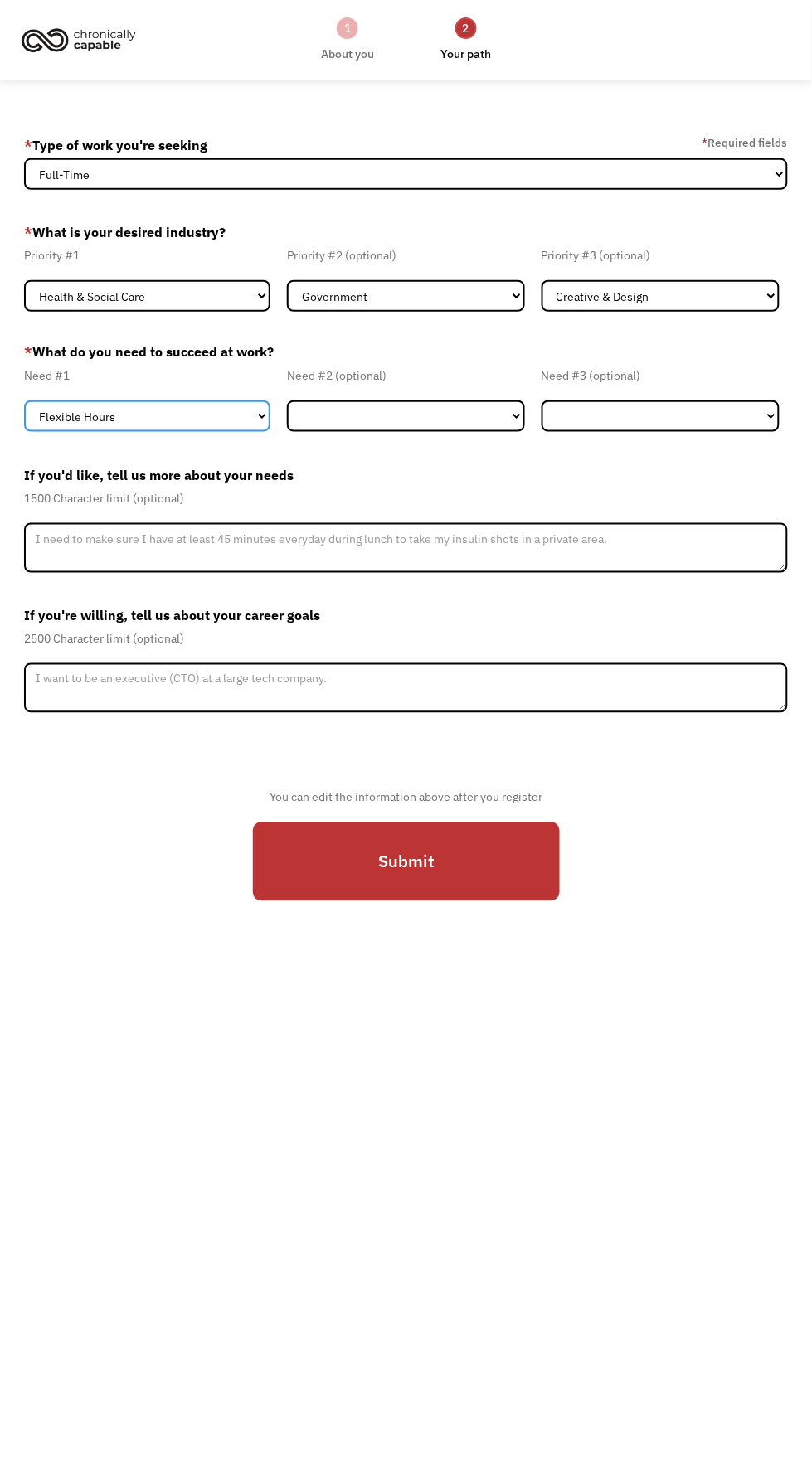
click at [236, 419] on select "Flexible Hours Remote Work Service Animal On-site Accommodations Visual Support…" at bounding box center [148, 416] width 246 height 32
click at [24, 412] on select "Flexible Hours Remote Work Service Animal On-site Accommodations Visual Support…" at bounding box center [148, 416] width 246 height 32
click at [490, 432] on select "Flexible Hours Remote Work Service Animal On-site Accommodations Visual Support…" at bounding box center [405, 416] width 238 height 32
select select "Visual Support"
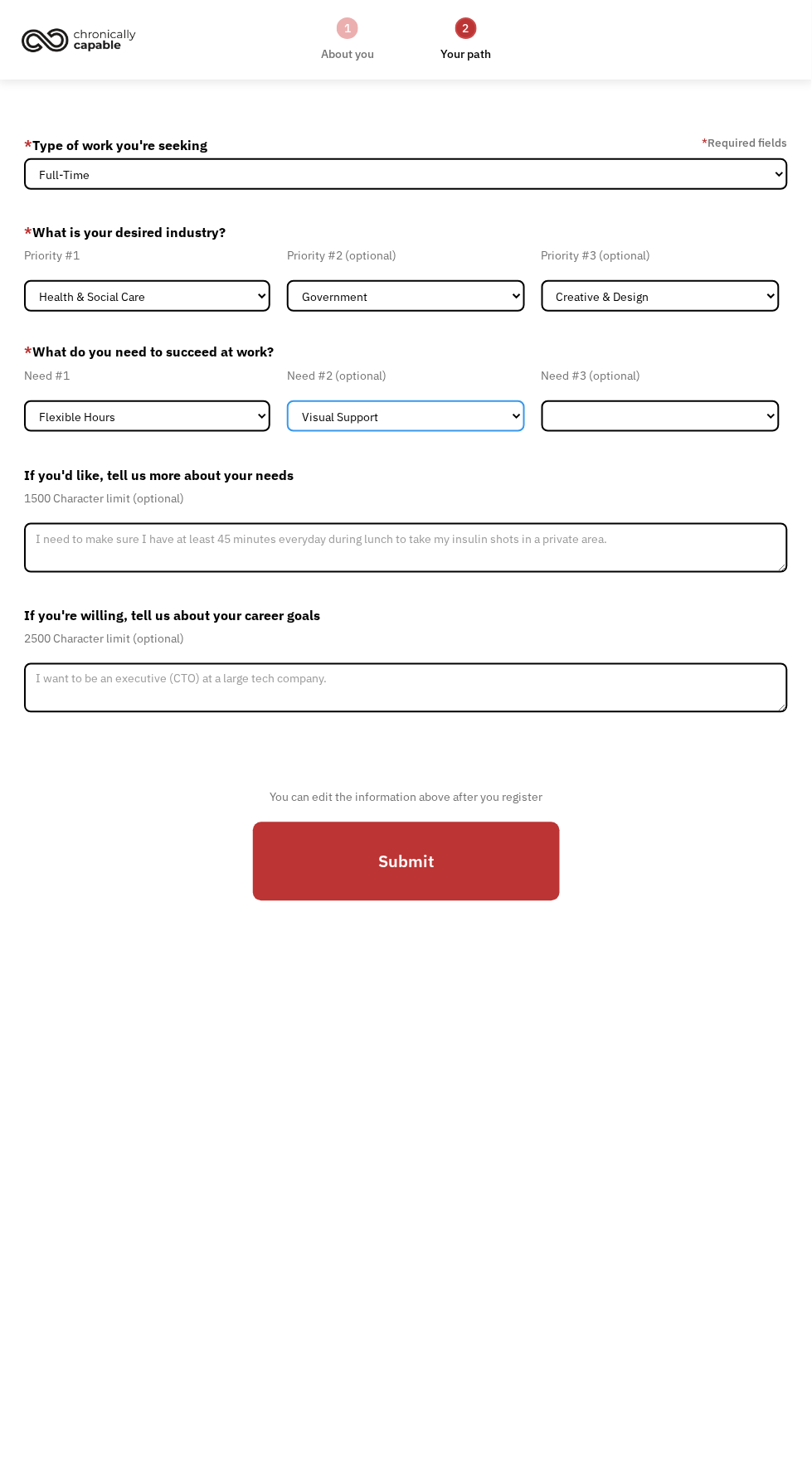
click at [287, 412] on select "Flexible Hours Remote Work Service Animal On-site Accommodations Visual Support…" at bounding box center [405, 416] width 238 height 32
click at [728, 423] on select "Flexible Hours Remote Work Service Animal On-site Accommodations Visual Support…" at bounding box center [660, 416] width 238 height 32
select select "Remote Work"
click at [541, 412] on select "Flexible Hours Remote Work Service Animal On-site Accommodations Visual Support…" at bounding box center [660, 416] width 238 height 32
click at [475, 869] on input "Submit" at bounding box center [406, 862] width 306 height 80
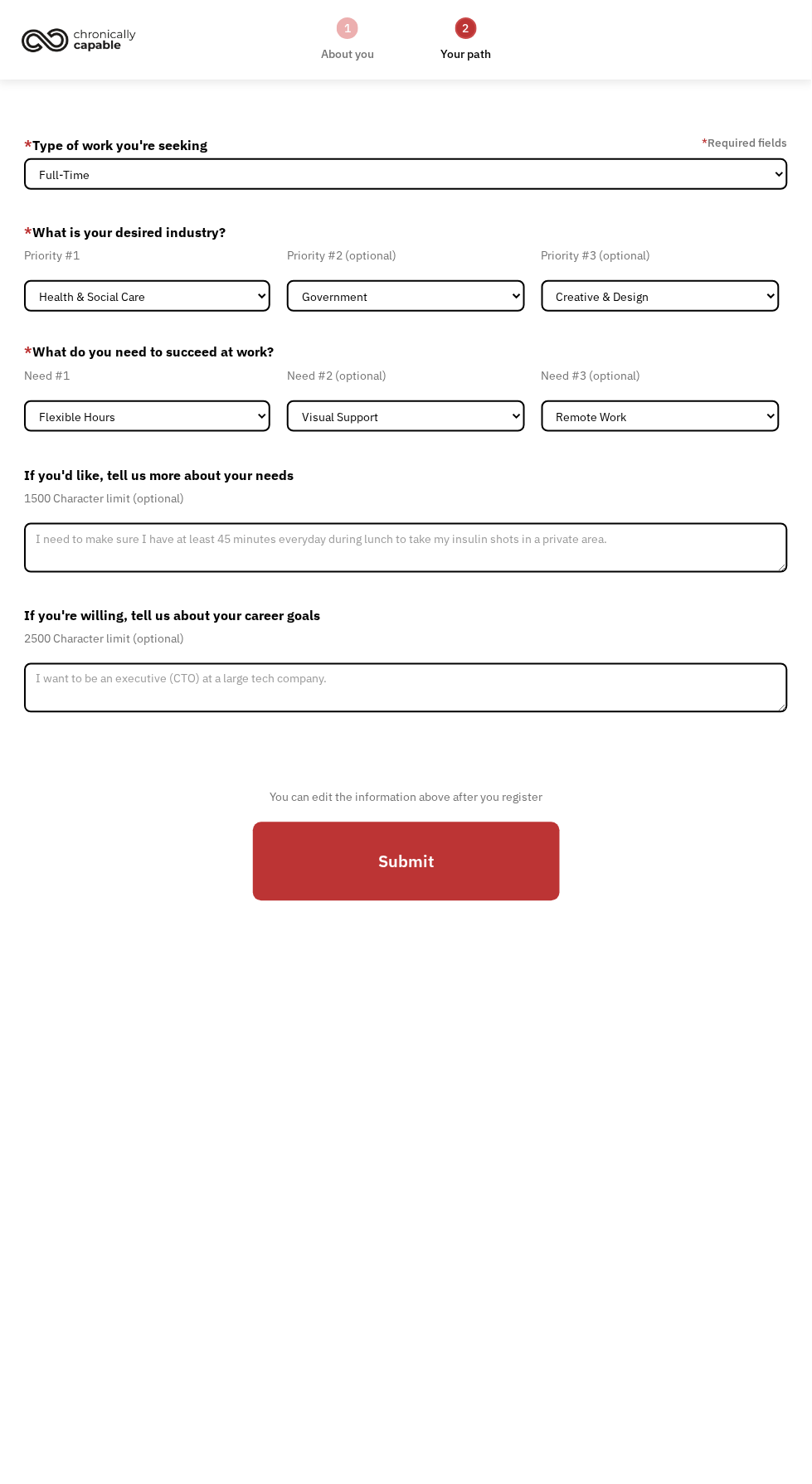
click at [507, 852] on input "Submit" at bounding box center [406, 862] width 306 height 80
select select "Both Full-Time and Part-Time"
select select "Health & Social Care"
click at [24, 162] on select "Full-Time Part-Time Both Full-Time and Part-Time" at bounding box center [406, 174] width 763 height 32
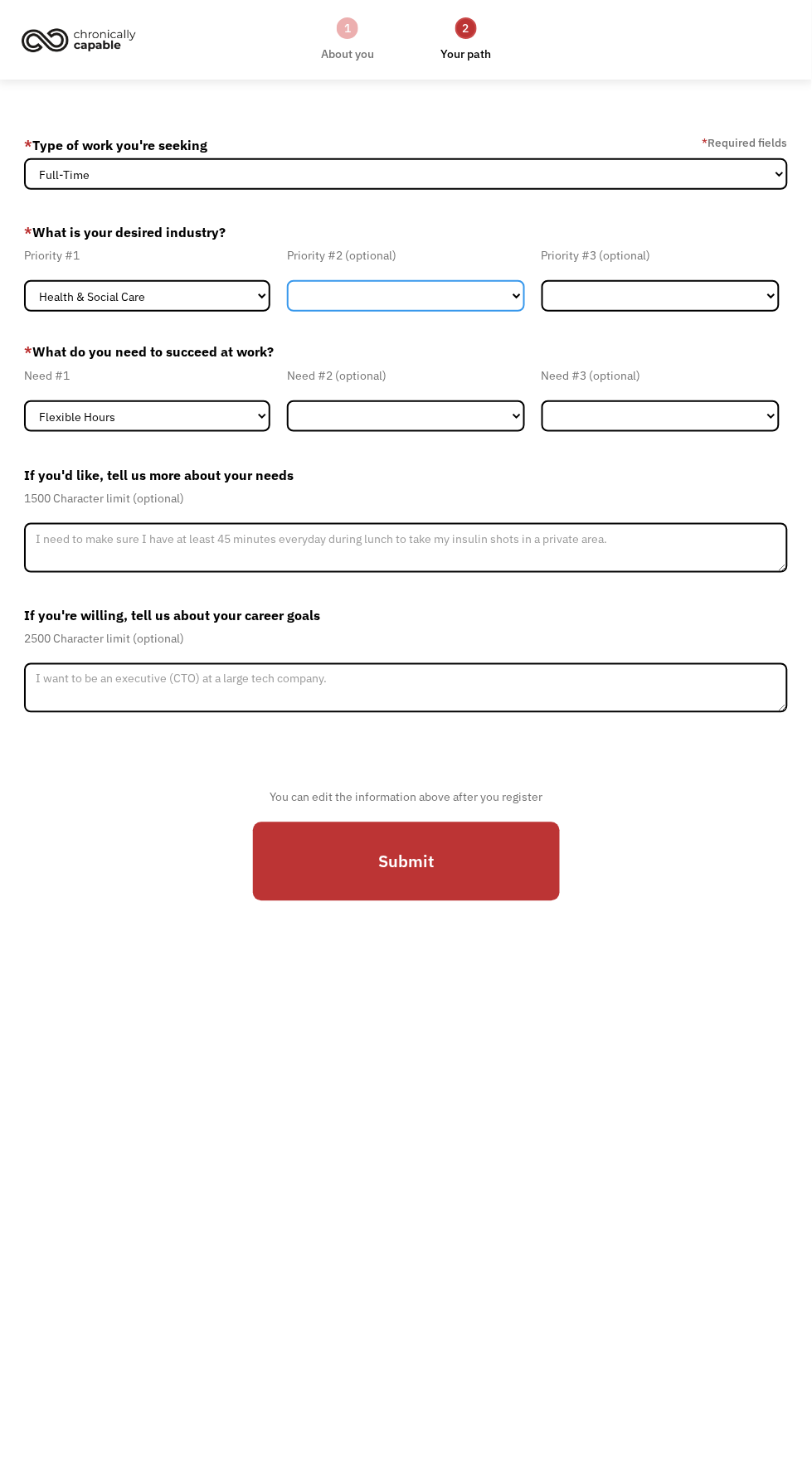
click at [356, 305] on select "Government Finance & Insurance Health & Social Care Tech & Engineering Creative…" at bounding box center [405, 296] width 238 height 32
select select "Creative & Design"
click at [287, 288] on select "Government Finance & Insurance Health & Social Care Tech & Engineering Creative…" at bounding box center [405, 296] width 238 height 32
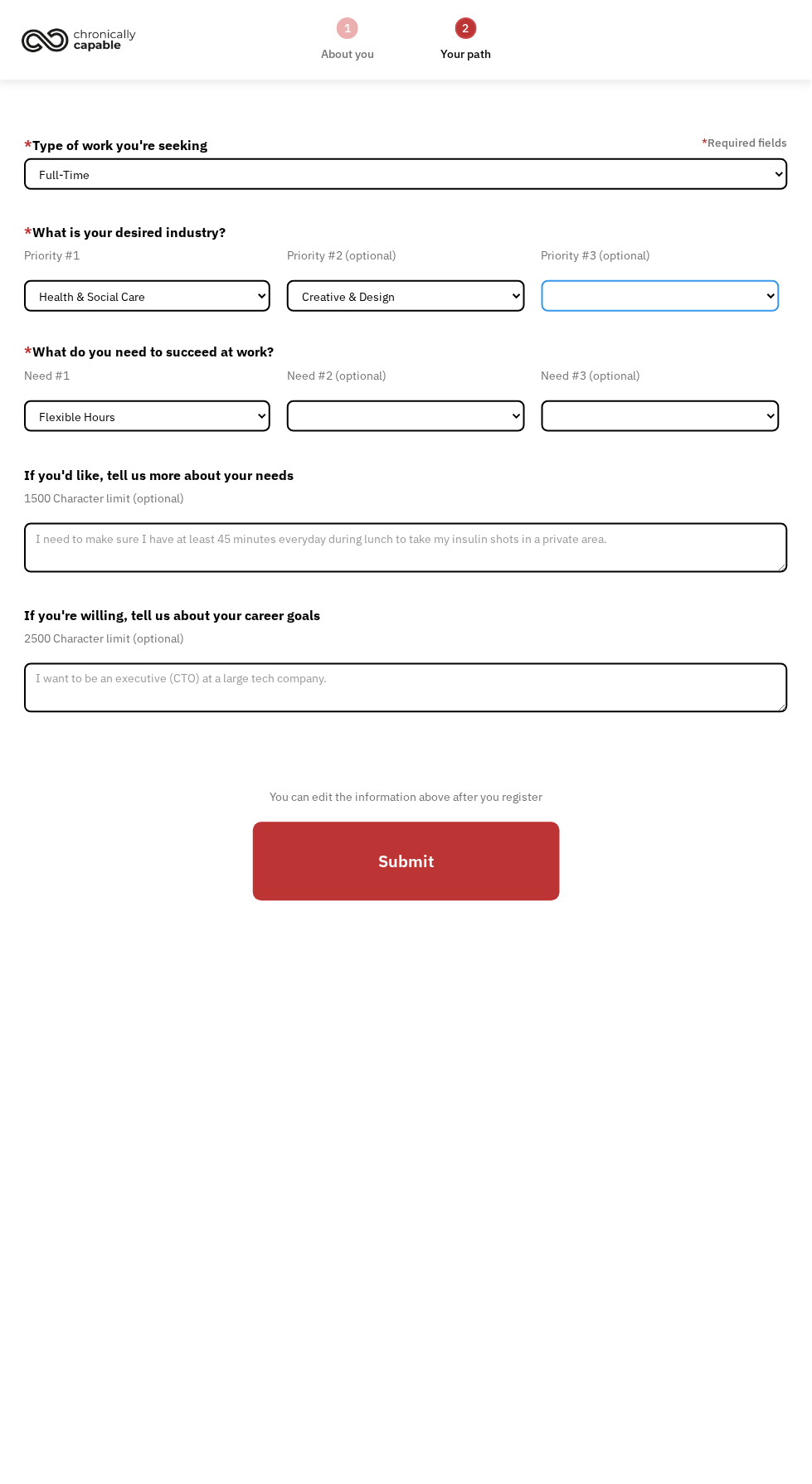
click at [586, 303] on select "Government Finance & Insurance Health & Social Care Tech & Engineering Creative…" at bounding box center [660, 296] width 238 height 32
select select "Government"
click at [541, 288] on select "Government Finance & Insurance Health & Social Care Tech & Engineering Creative…" at bounding box center [660, 296] width 238 height 32
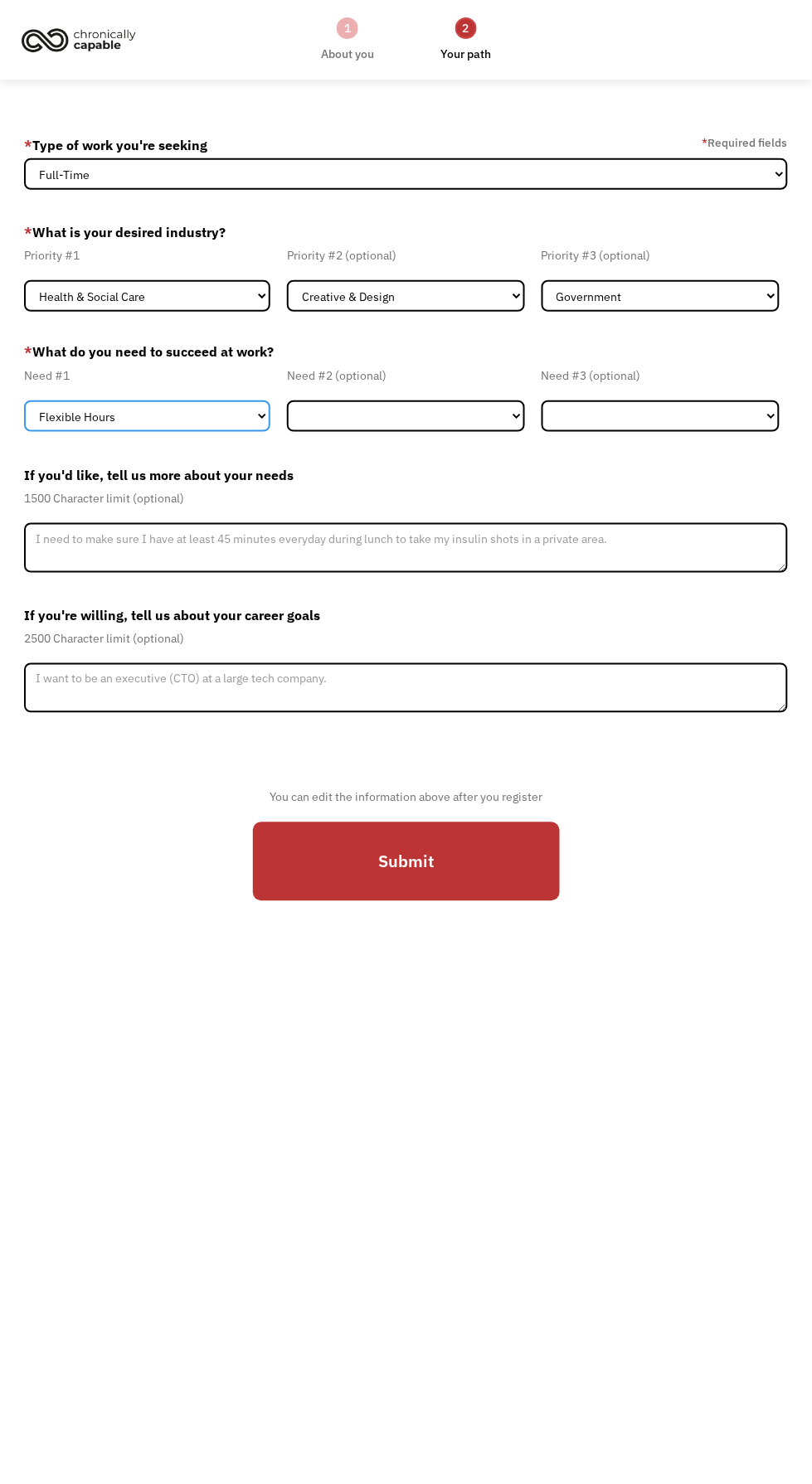
click at [190, 427] on select "Flexible Hours Remote Work Service Animal On-site Accommodations Visual Support…" at bounding box center [148, 416] width 246 height 32
click at [24, 412] on select "Flexible Hours Remote Work Service Animal On-site Accommodations Visual Support…" at bounding box center [148, 416] width 246 height 32
click at [385, 419] on select "Flexible Hours Remote Work Service Animal On-site Accommodations Visual Support…" at bounding box center [405, 416] width 238 height 32
select select "Visual Support"
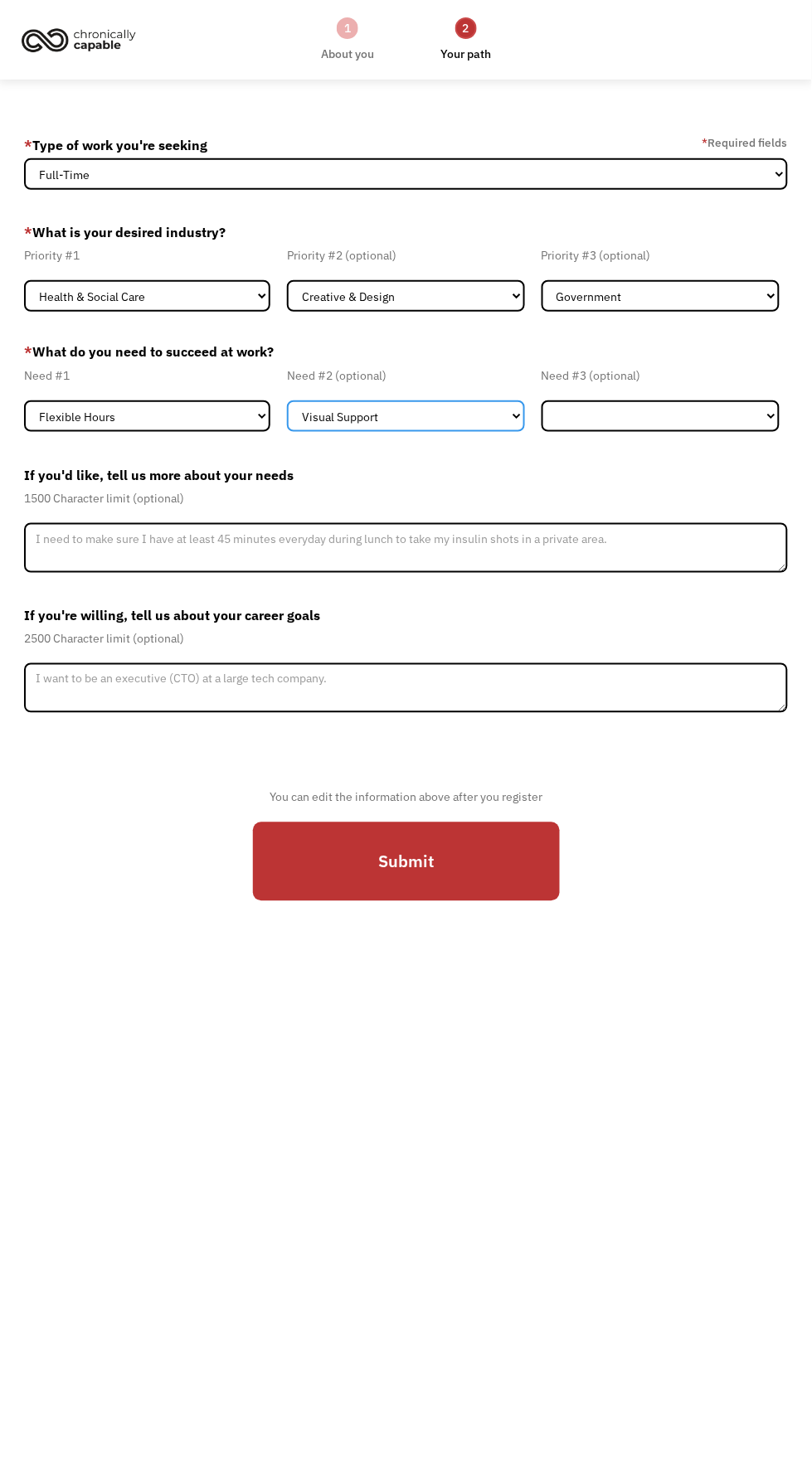
click at [287, 412] on select "Flexible Hours Remote Work Service Animal On-site Accommodations Visual Support…" at bounding box center [405, 416] width 238 height 32
click at [588, 423] on select "Flexible Hours Remote Work Service Animal On-site Accommodations Visual Support…" at bounding box center [660, 416] width 238 height 32
select select "Remote Work"
click at [541, 412] on select "Flexible Hours Remote Work Service Animal On-site Accommodations Visual Support…" at bounding box center [660, 416] width 238 height 32
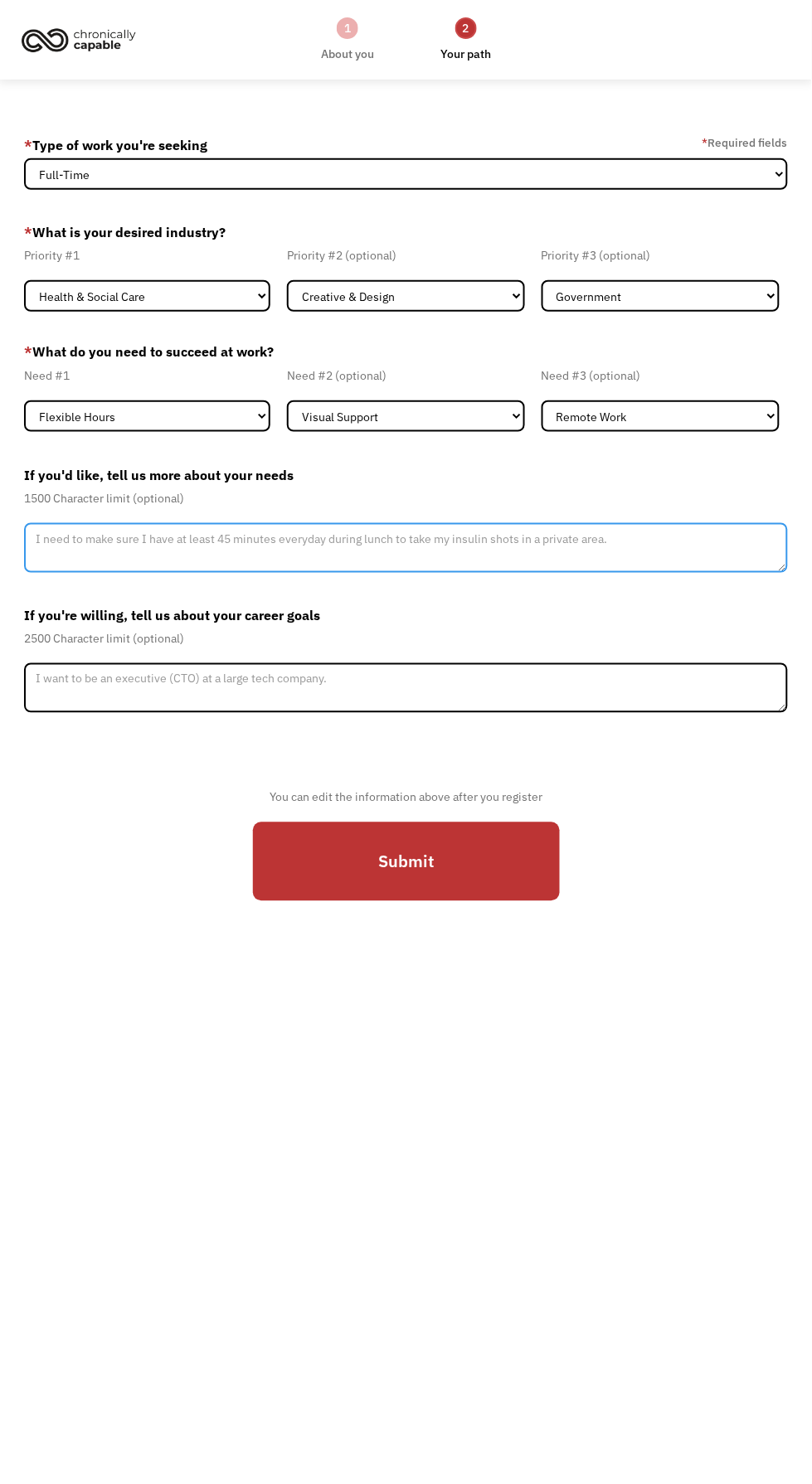
click at [98, 556] on textarea "Member-Update-Form-Step2" at bounding box center [406, 548] width 763 height 50
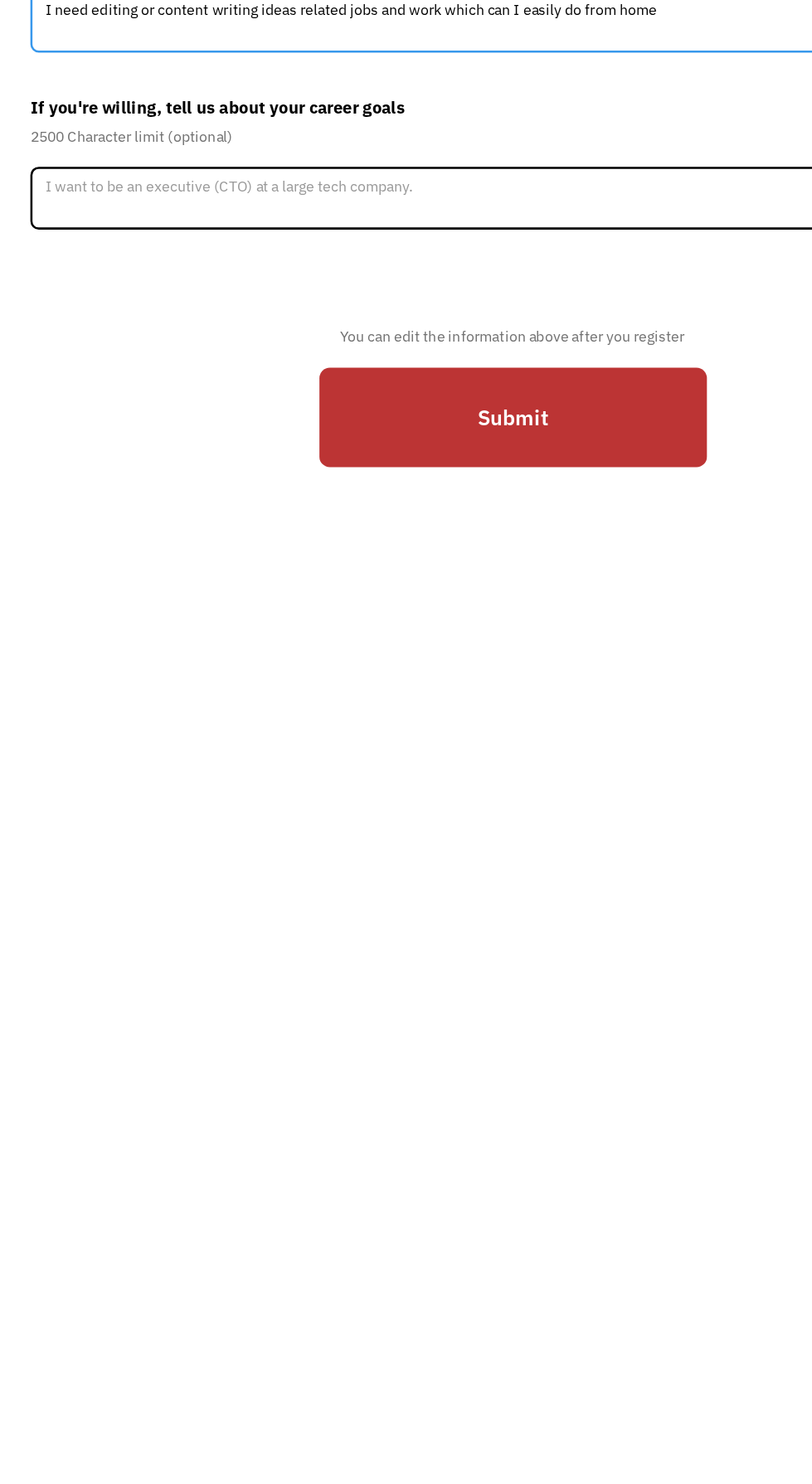
type textarea "I need editing or content writing ideas related jobs and work which can I easil…"
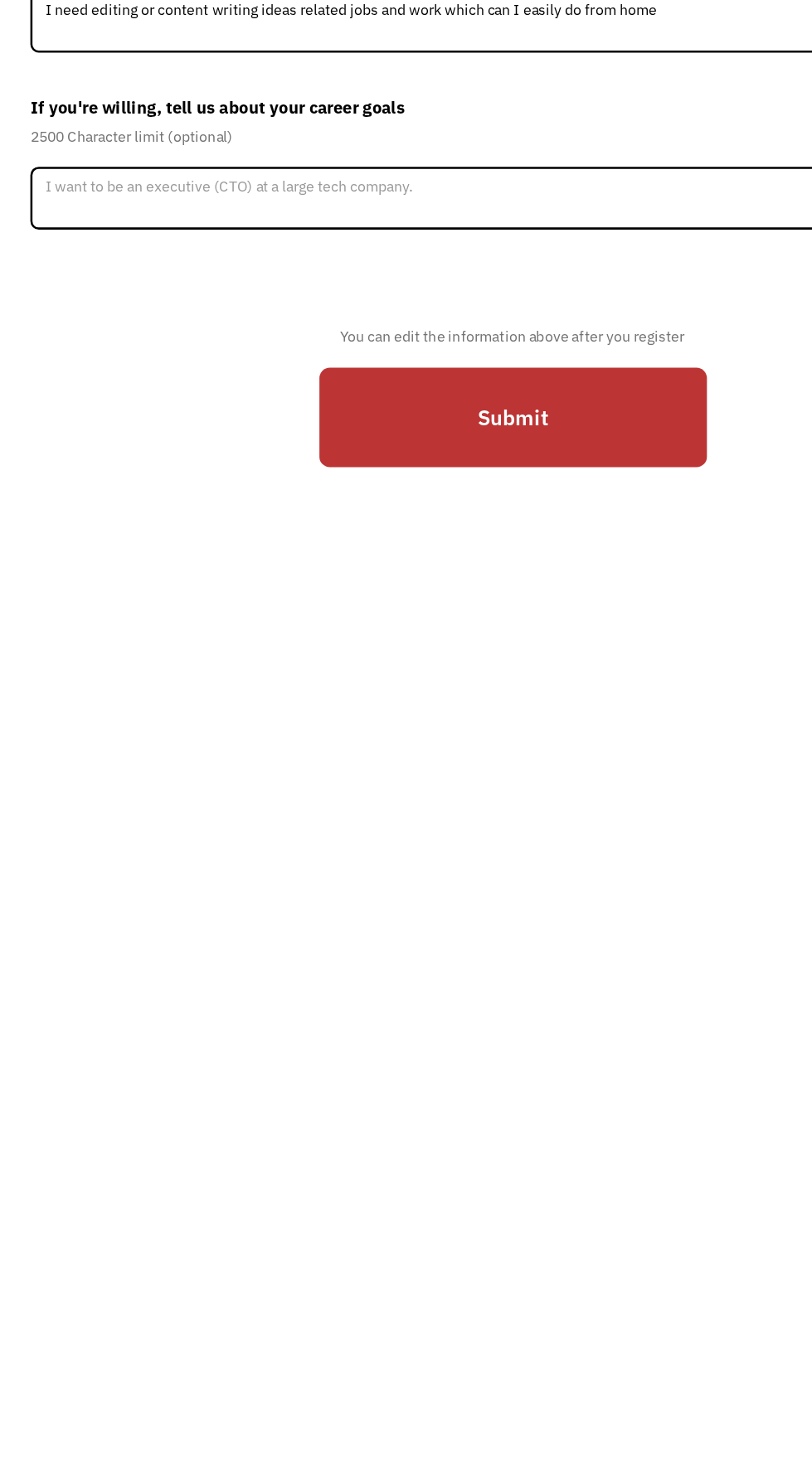
click at [326, 888] on input "Submit" at bounding box center [406, 862] width 306 height 80
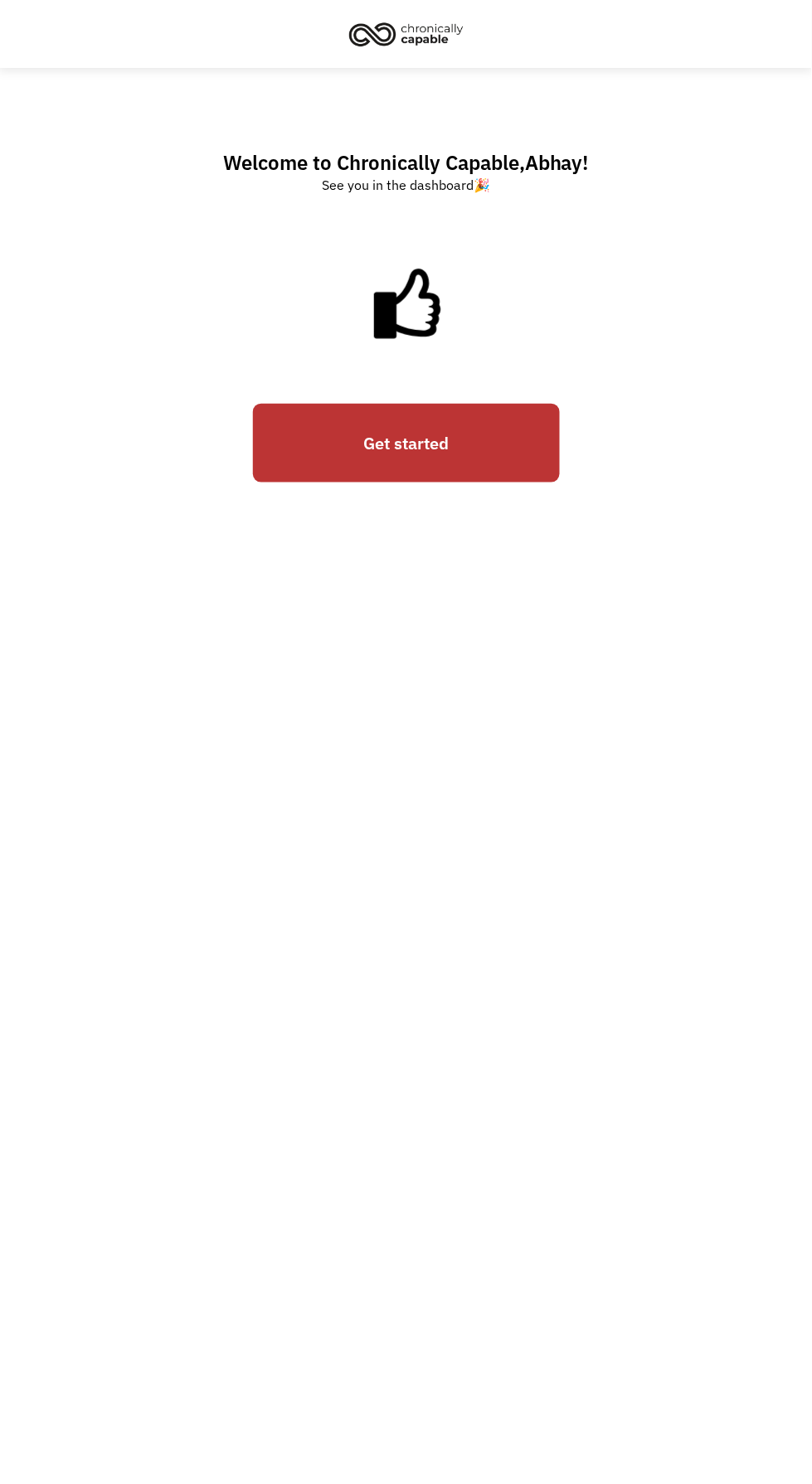
click at [324, 455] on link "Get started" at bounding box center [406, 444] width 306 height 80
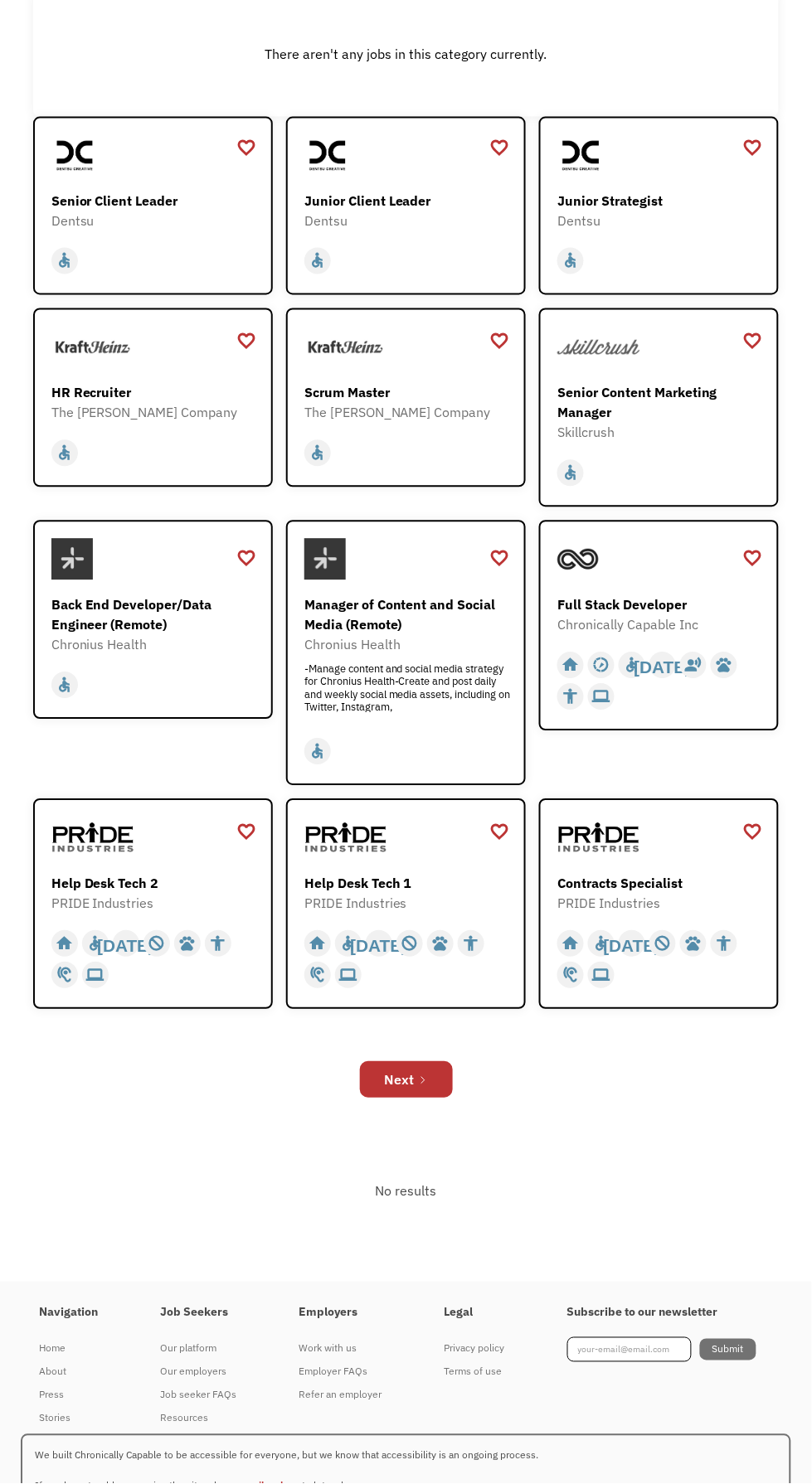
scroll to position [364, 0]
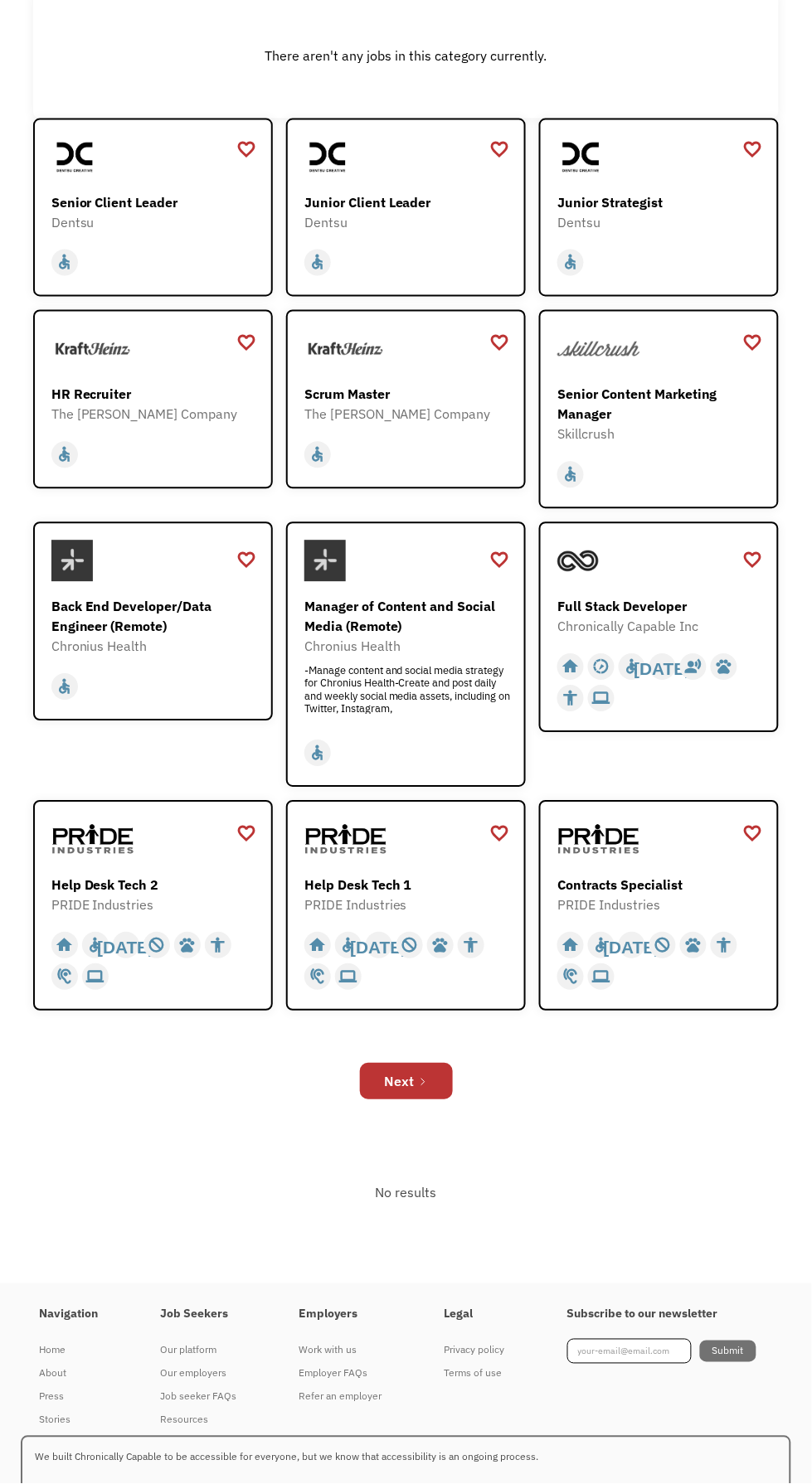
click at [451, 1105] on div "Next" at bounding box center [406, 1082] width 746 height 53
click at [446, 1101] on link "Next" at bounding box center [406, 1082] width 93 height 37
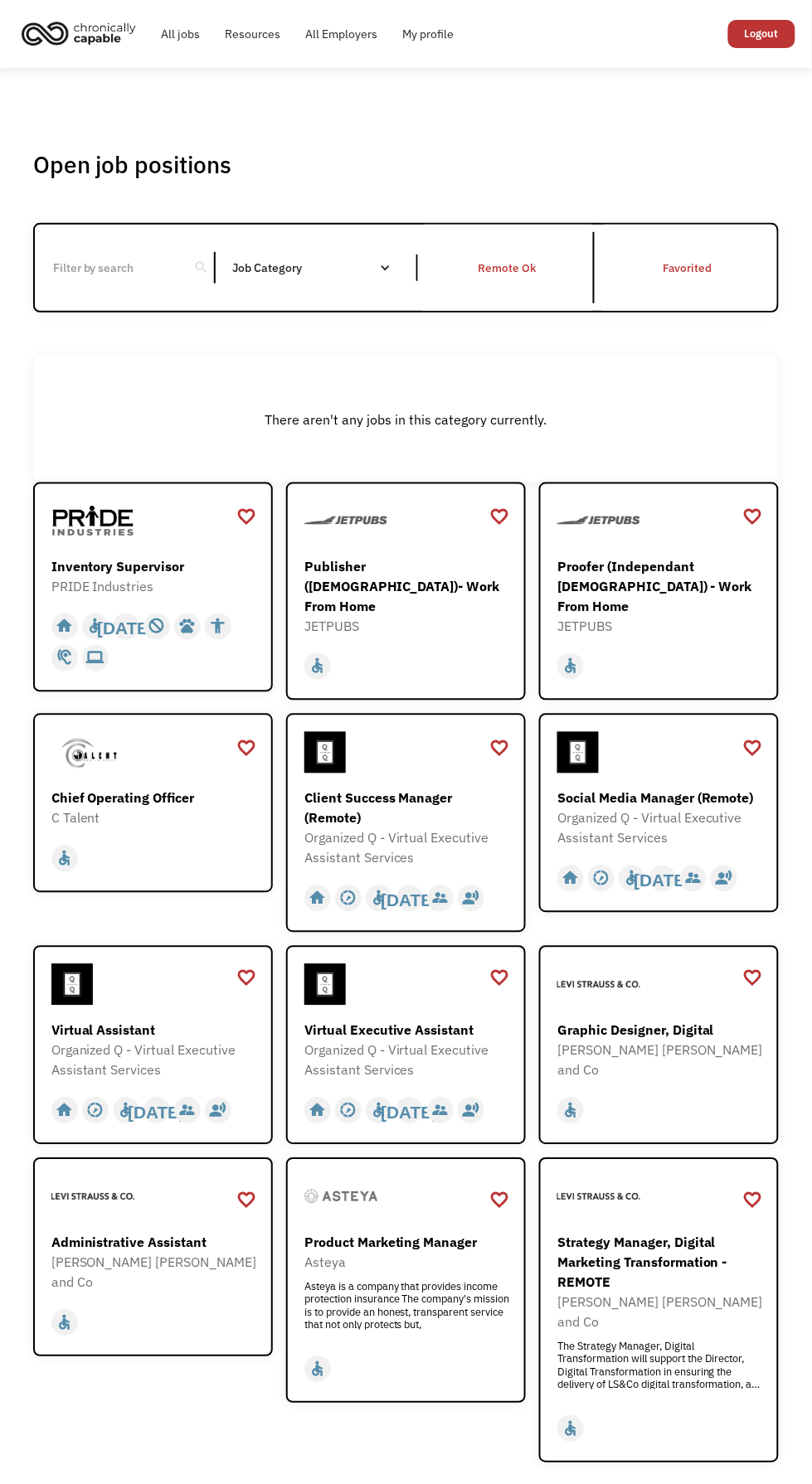
click at [319, 281] on div "Job Category" at bounding box center [320, 268] width 176 height 26
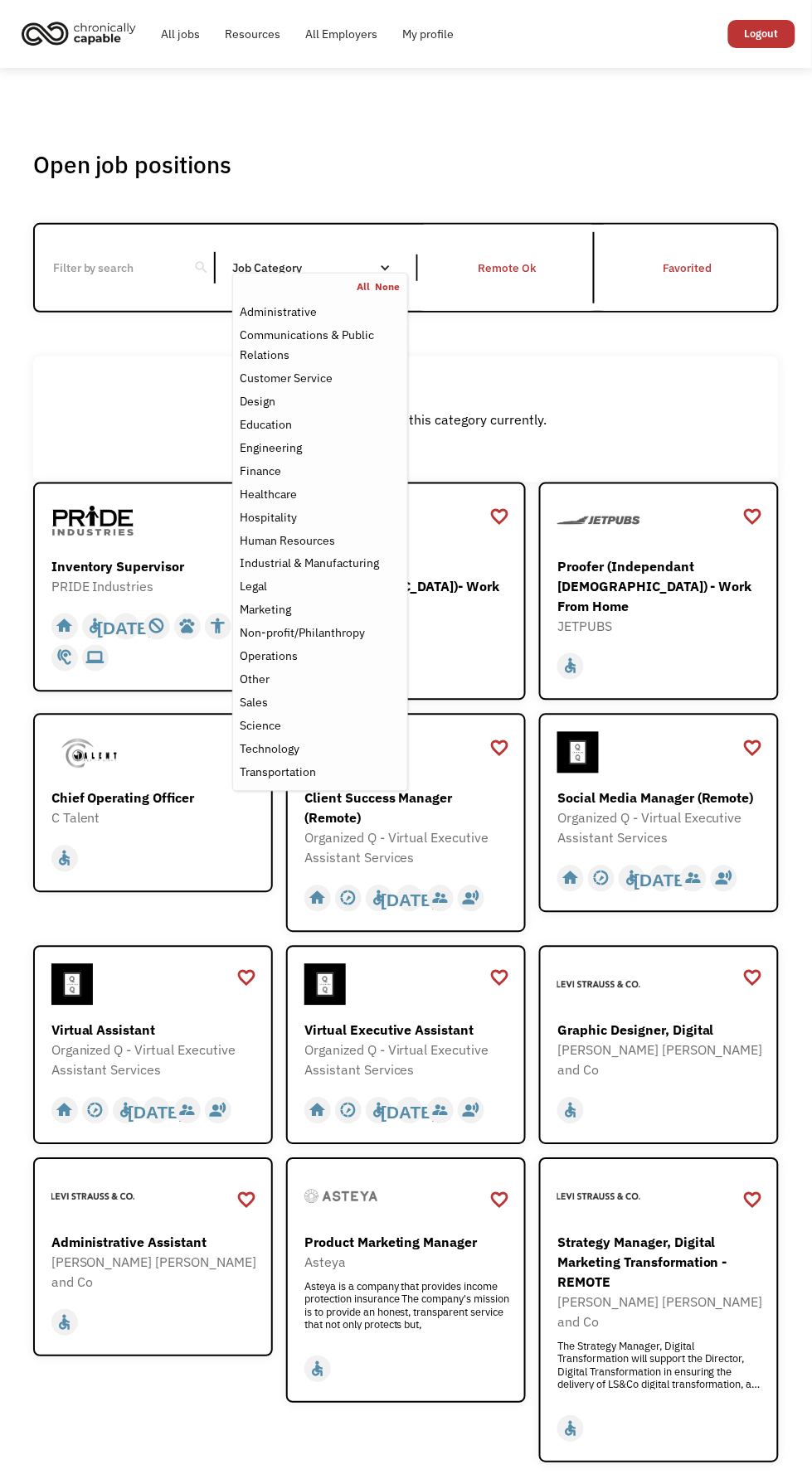
click at [255, 503] on div "Healthcare" at bounding box center [268, 493] width 57 height 20
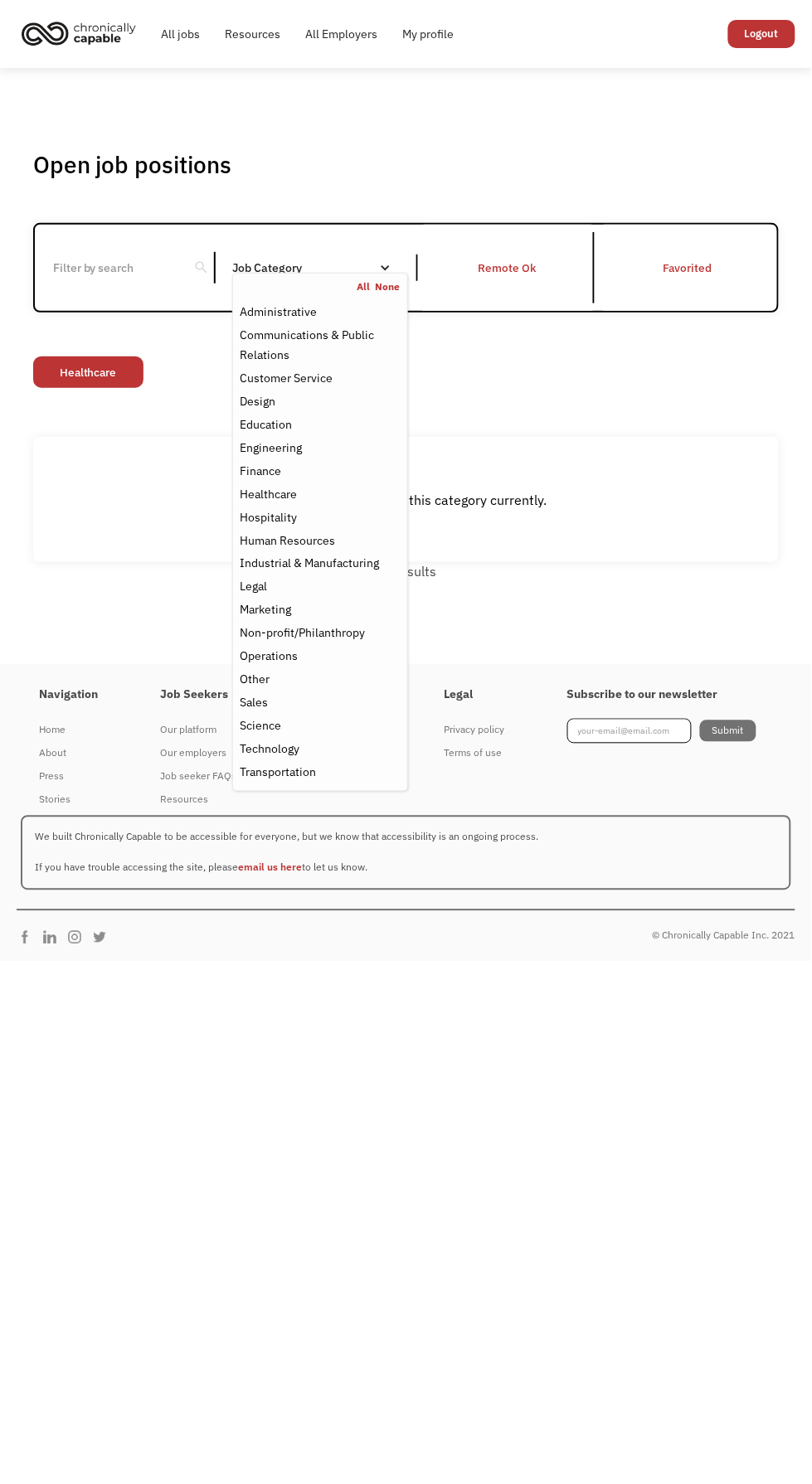
click at [254, 412] on div "Design" at bounding box center [258, 400] width 36 height 20
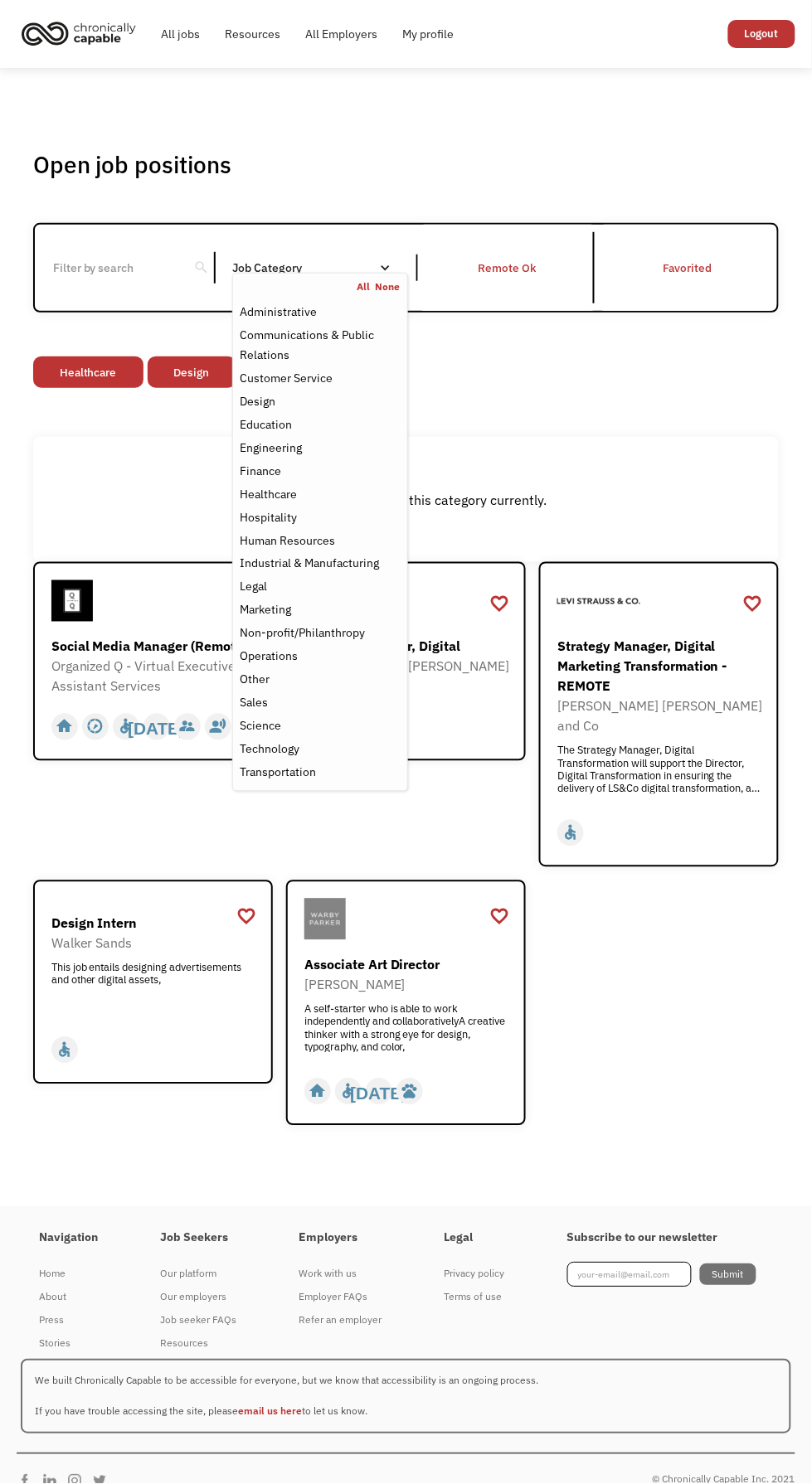
click at [600, 1154] on div "Open job positions You have X liked items Search search Filter by category Admi…" at bounding box center [406, 637] width 812 height 1139
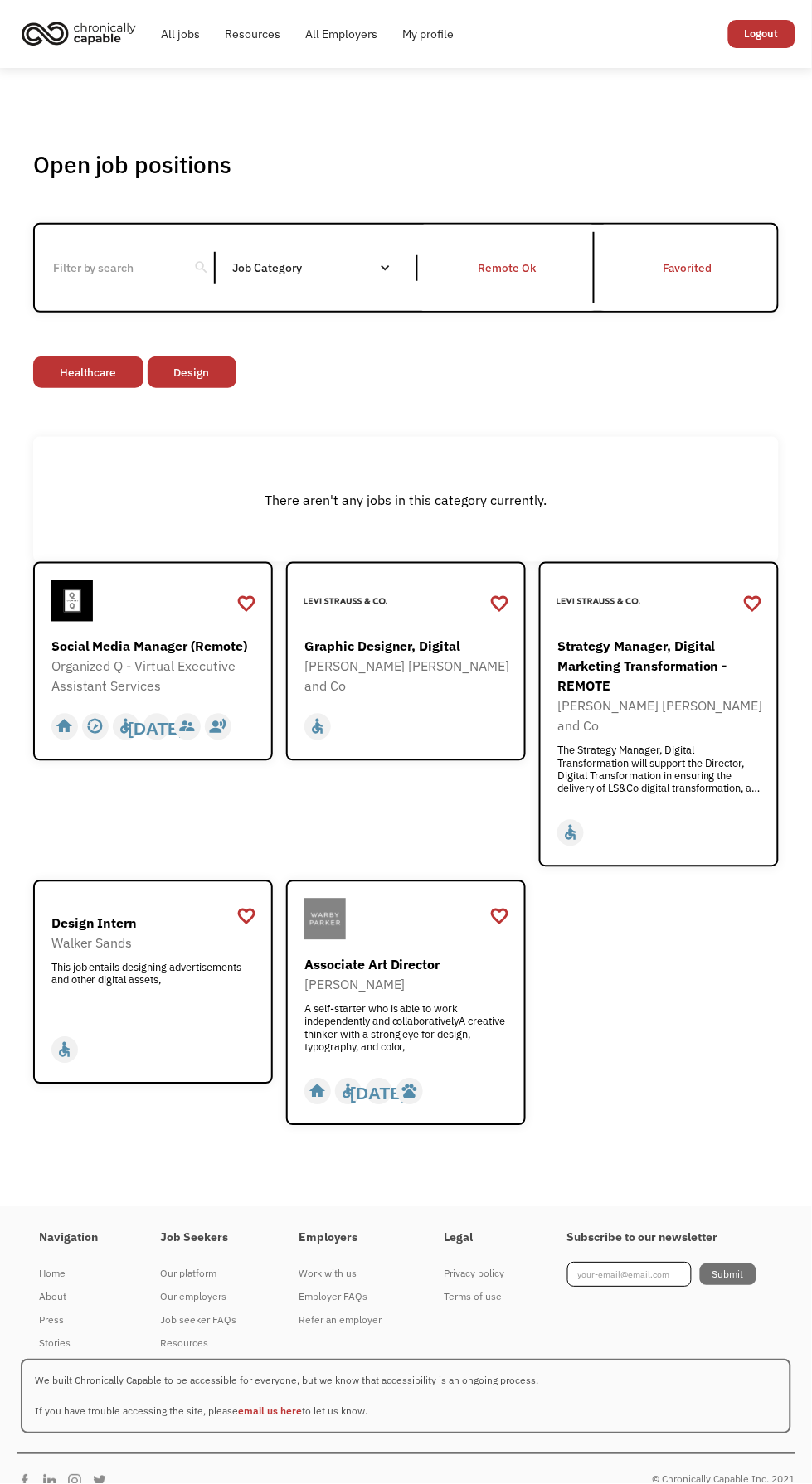
click at [334, 281] on div "Job Category" at bounding box center [320, 268] width 176 height 26
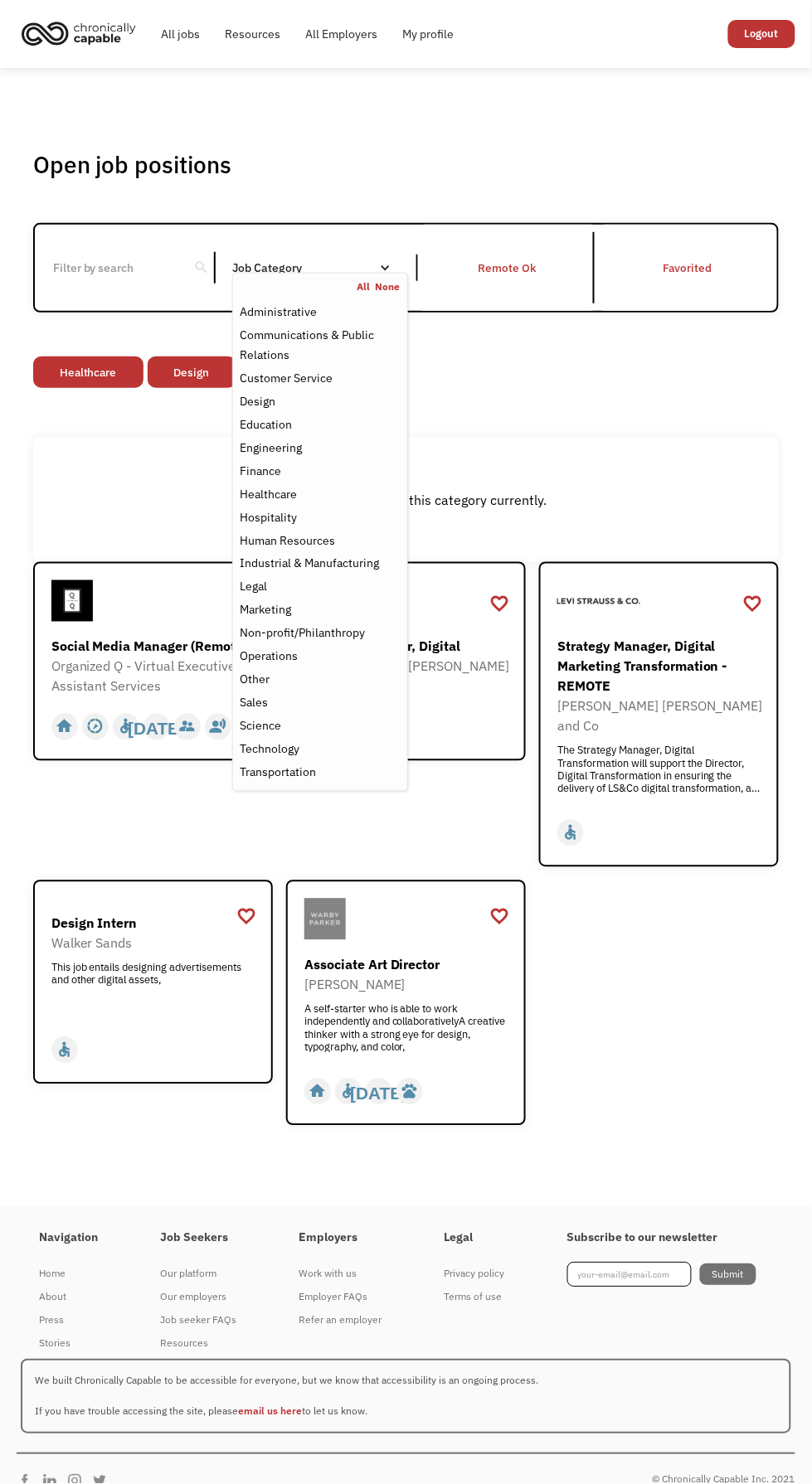
click at [264, 683] on div "Other" at bounding box center [255, 680] width 30 height 20
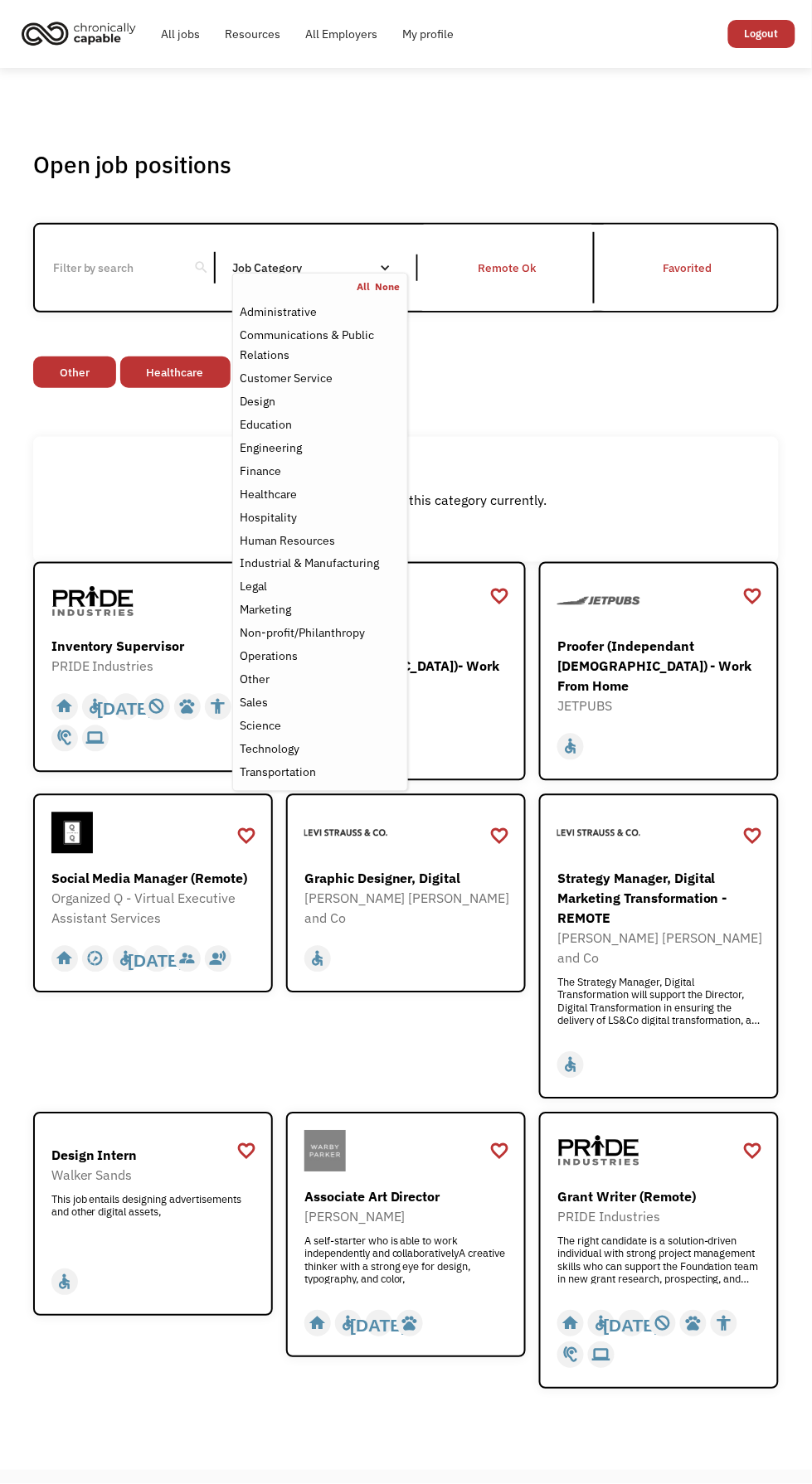
click at [472, 1052] on div "favorite_border favorite Saving Graphic Designer, Digital Levi Strauss and Co h…" at bounding box center [405, 946] width 240 height 305
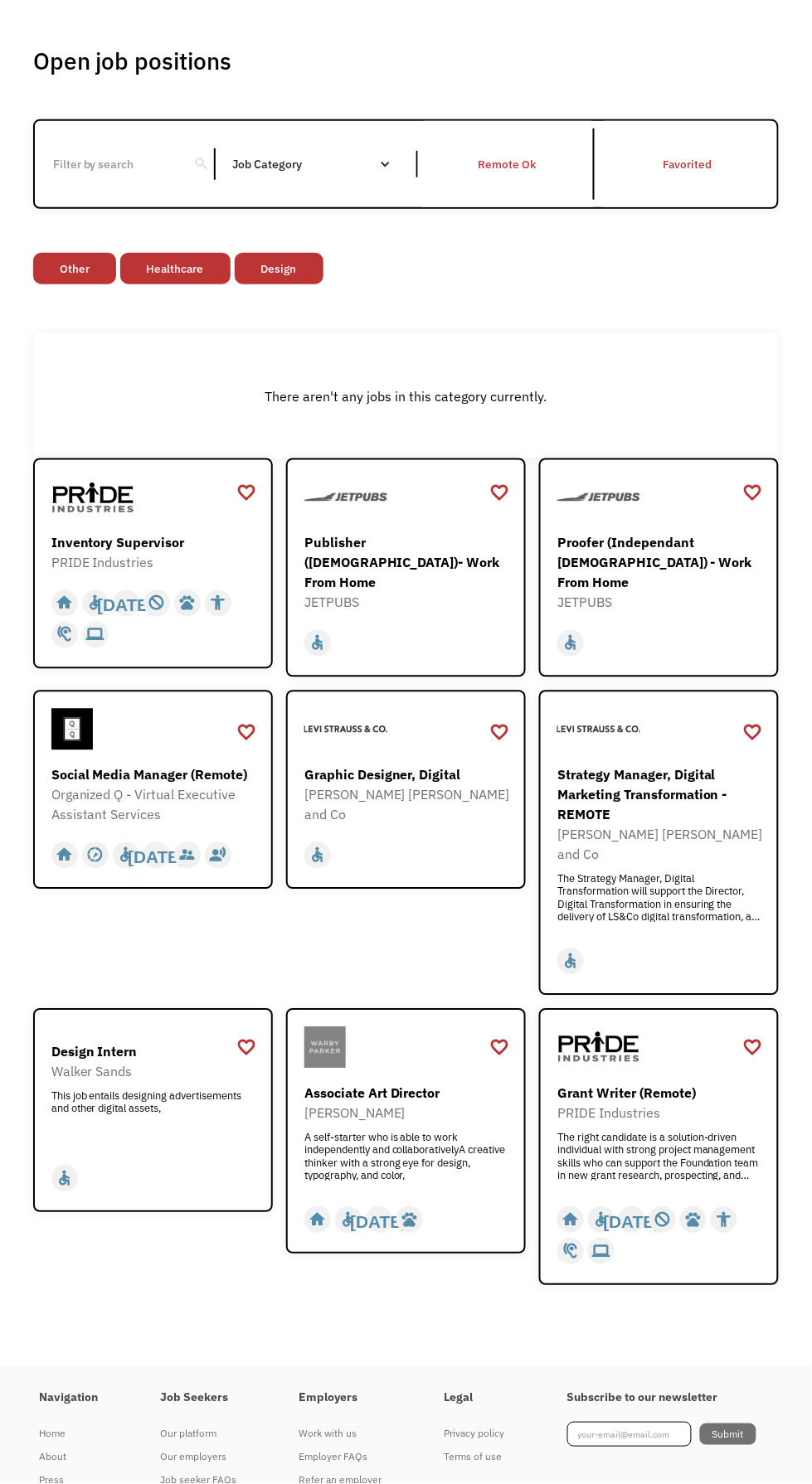
scroll to position [113, 0]
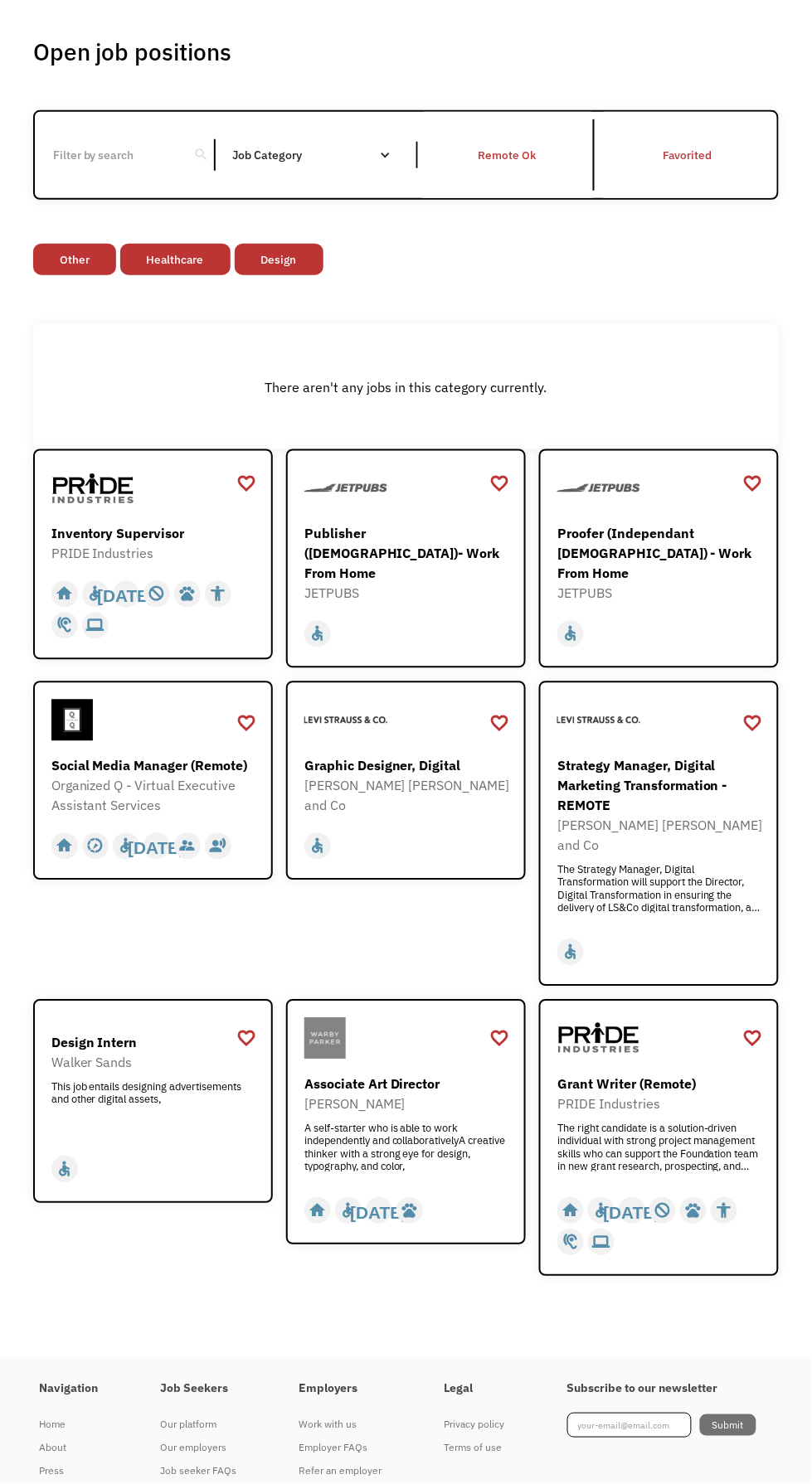
click at [144, 810] on div "Organized Q - Virtual Executive Assistant Services" at bounding box center [155, 796] width 208 height 39
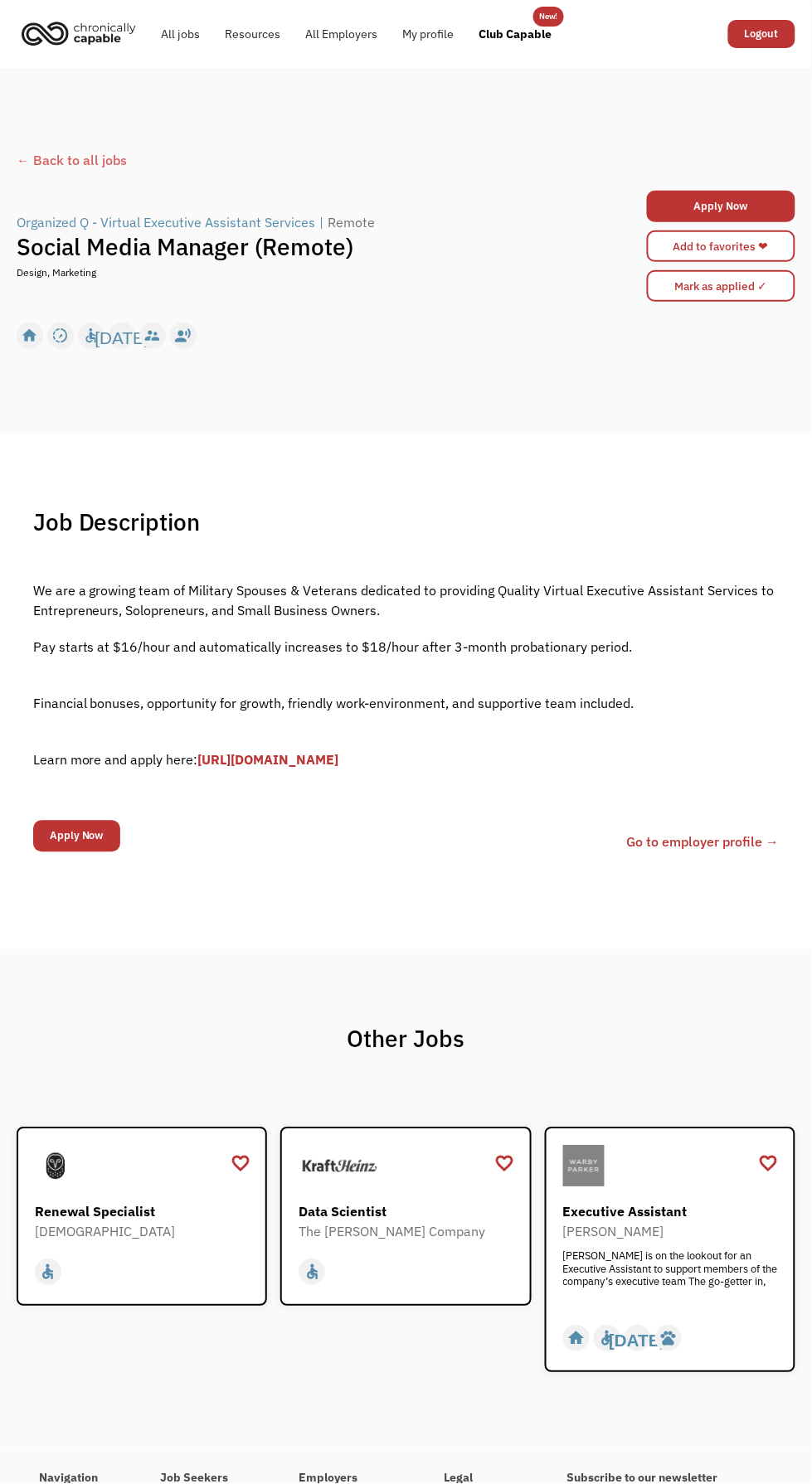
click at [77, 852] on input "Apply Now" at bounding box center [76, 836] width 87 height 32
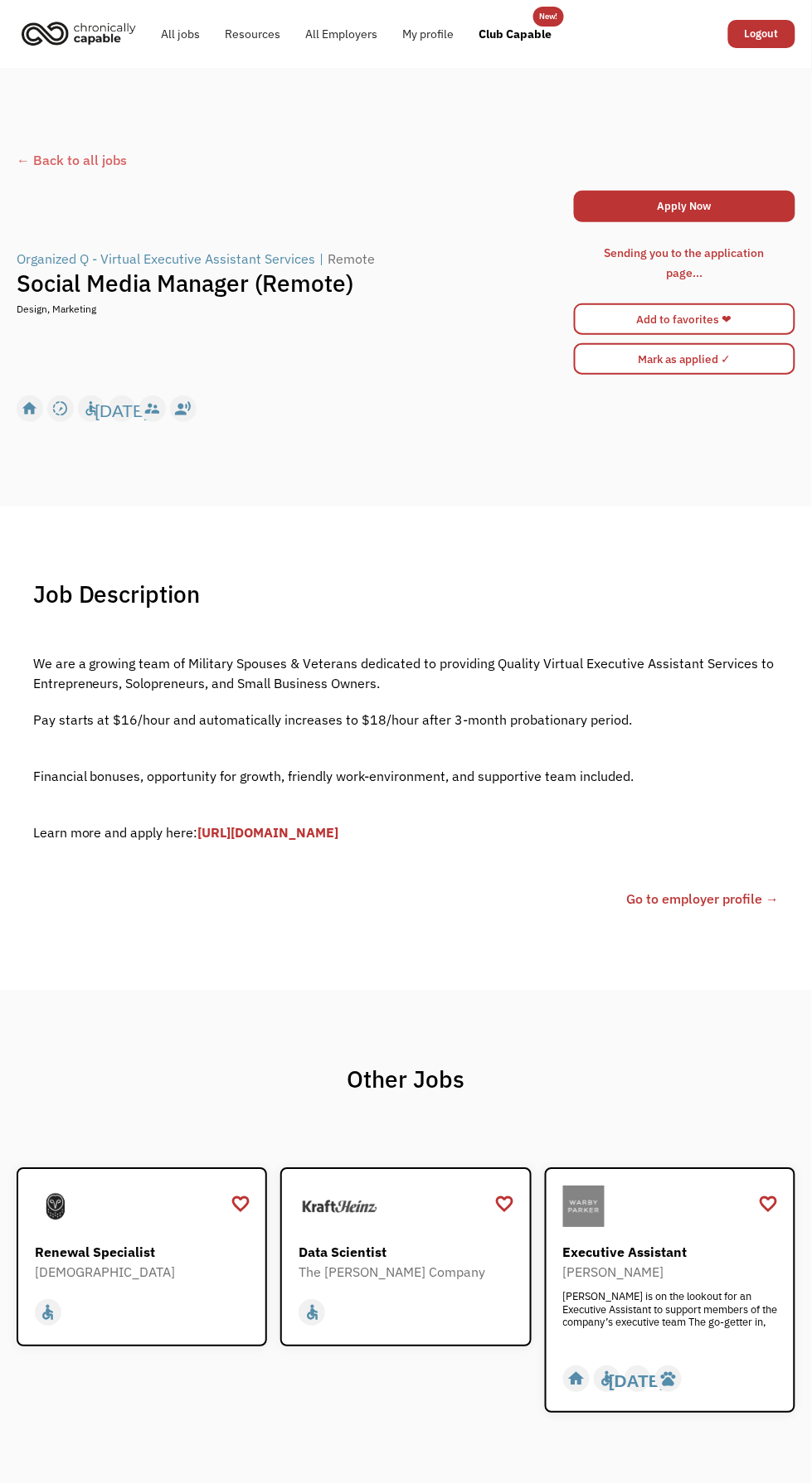
click at [640, 207] on link "Apply Now" at bounding box center [684, 207] width 222 height 32
